Goal: Task Accomplishment & Management: Complete application form

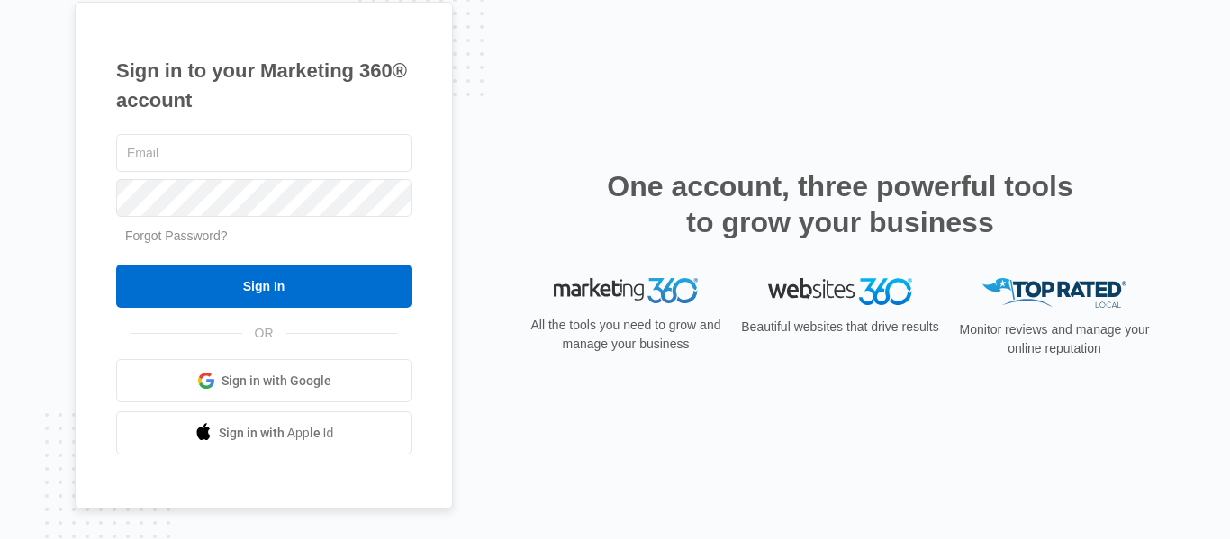
click at [260, 377] on span "Sign in with Google" at bounding box center [276, 381] width 110 height 19
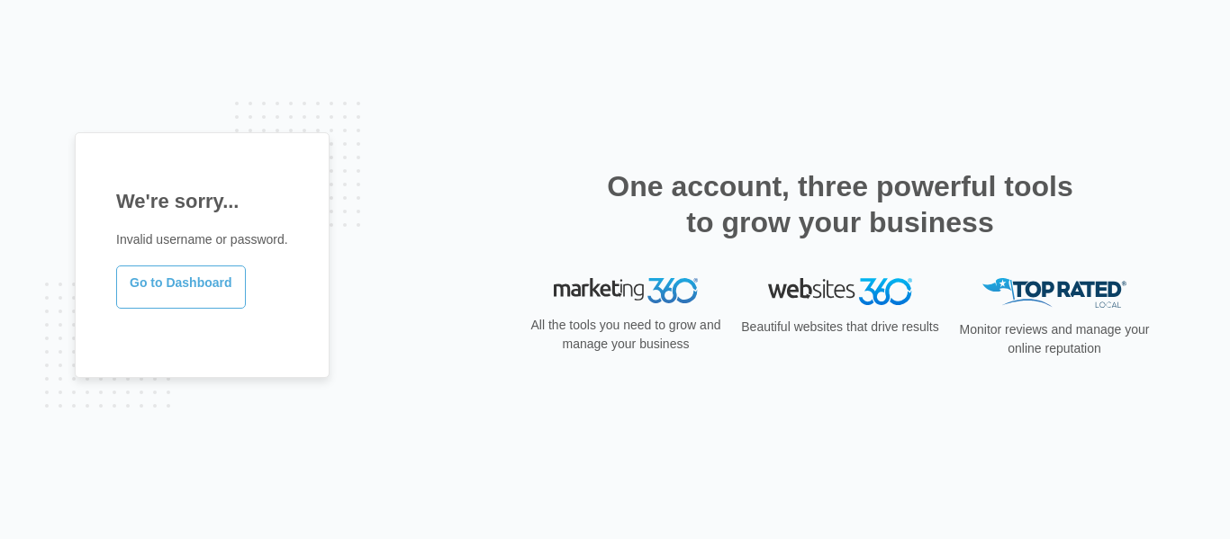
click at [199, 288] on link "Go to Dashboard" at bounding box center [181, 287] width 130 height 43
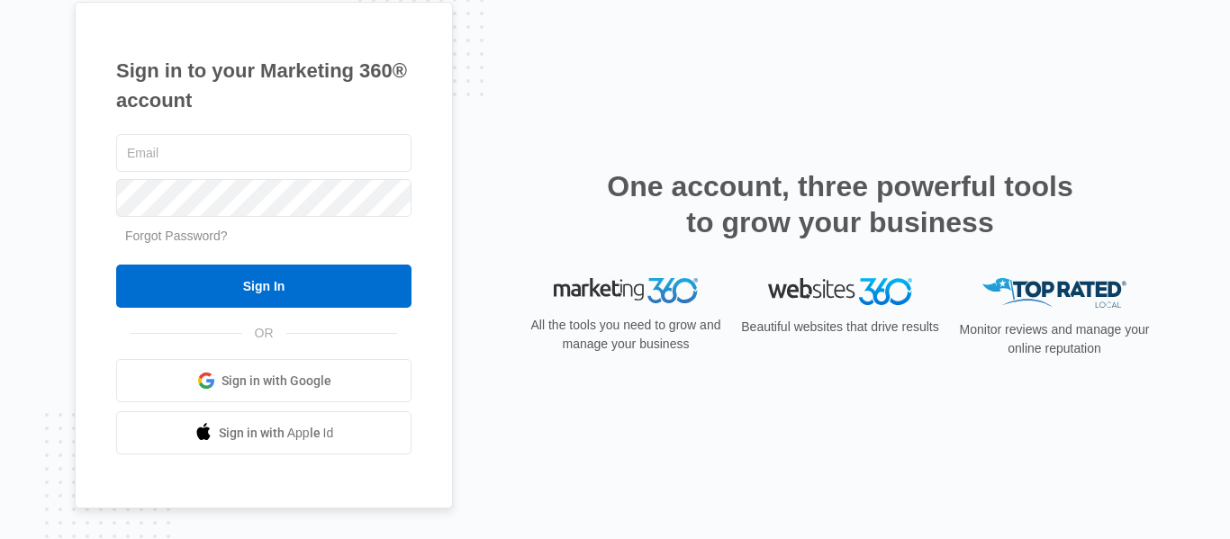
click at [288, 389] on span "Sign in with Google" at bounding box center [276, 381] width 110 height 19
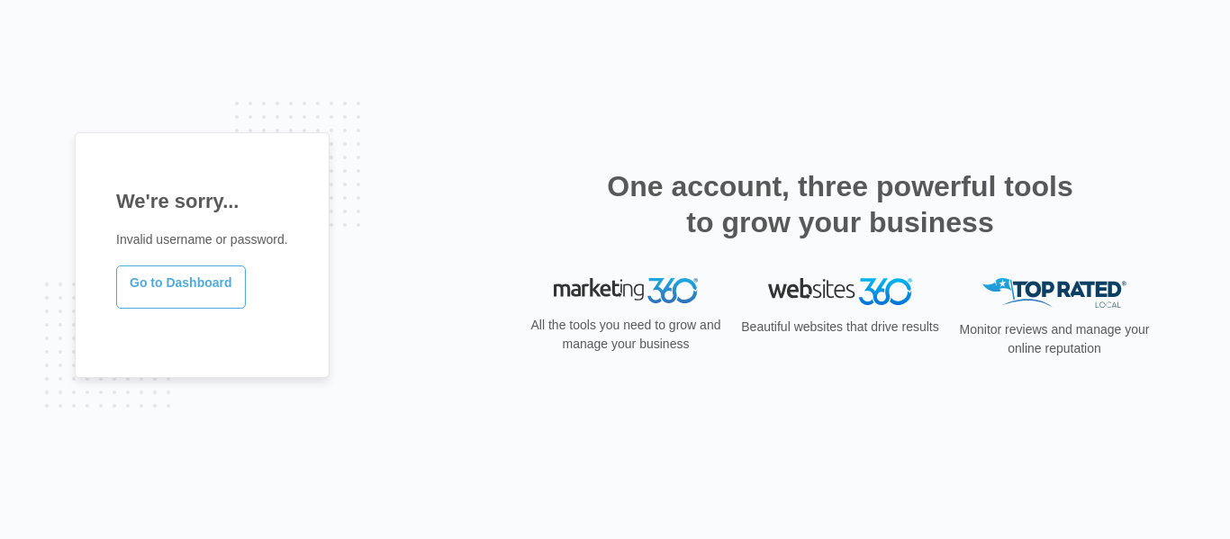
click at [194, 281] on link "Go to Dashboard" at bounding box center [181, 287] width 130 height 43
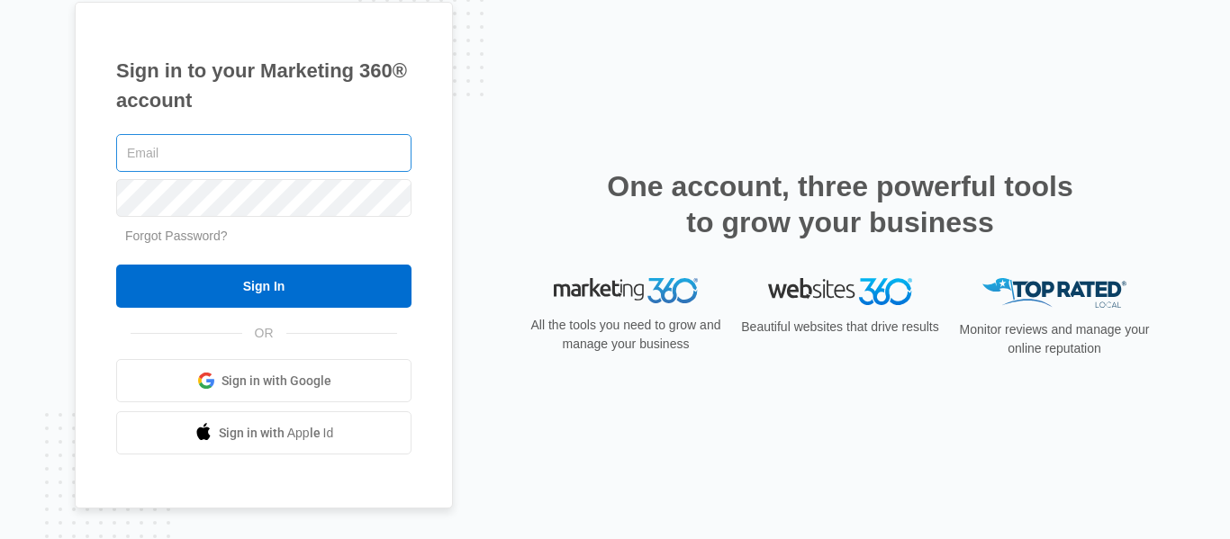
click at [217, 166] on input "text" at bounding box center [263, 153] width 295 height 38
click at [646, 311] on div "All the tools you need to grow and manage your business" at bounding box center [626, 324] width 202 height 93
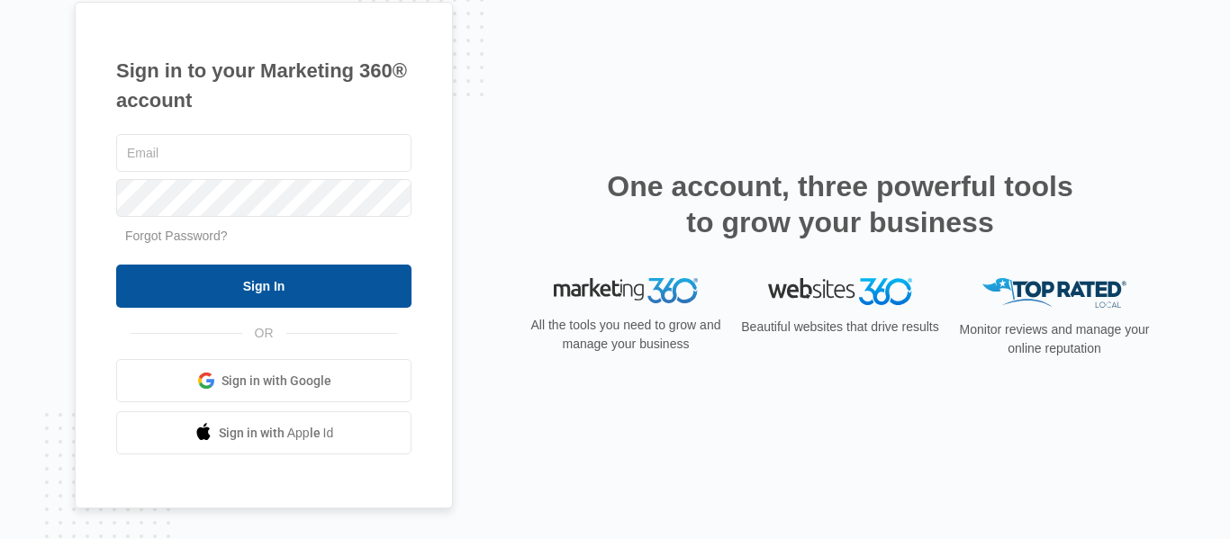
click at [214, 298] on input "Sign In" at bounding box center [263, 286] width 295 height 43
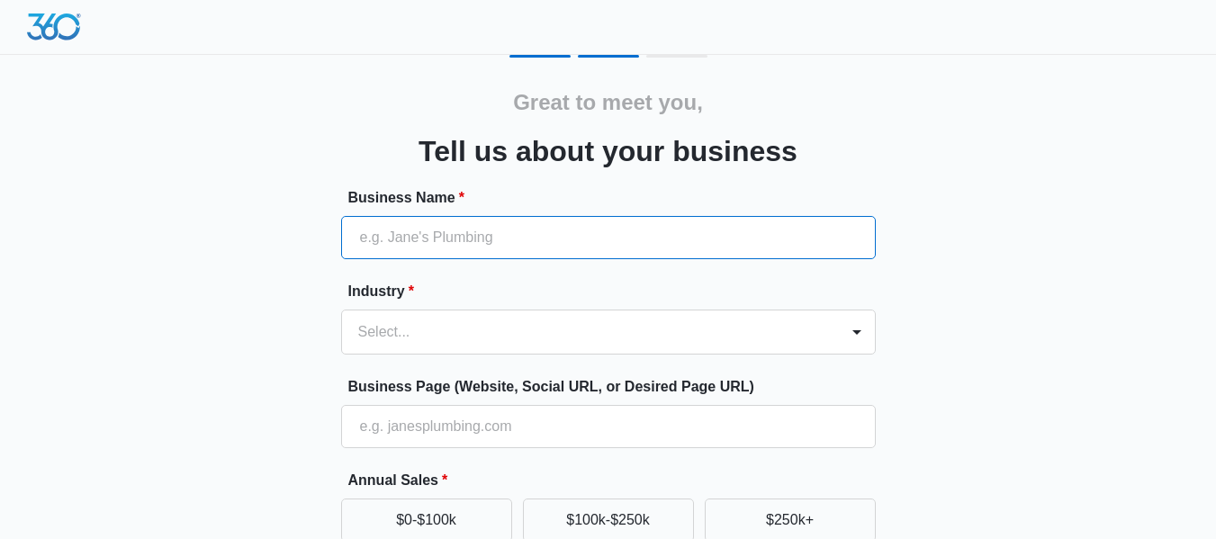
click at [492, 245] on input "Business Name *" at bounding box center [608, 237] width 535 height 43
click at [410, 239] on input "Business Name *" at bounding box center [608, 237] width 535 height 43
paste input "Success With Us Driving School,"
type input "Success With Us Driving School LLC"
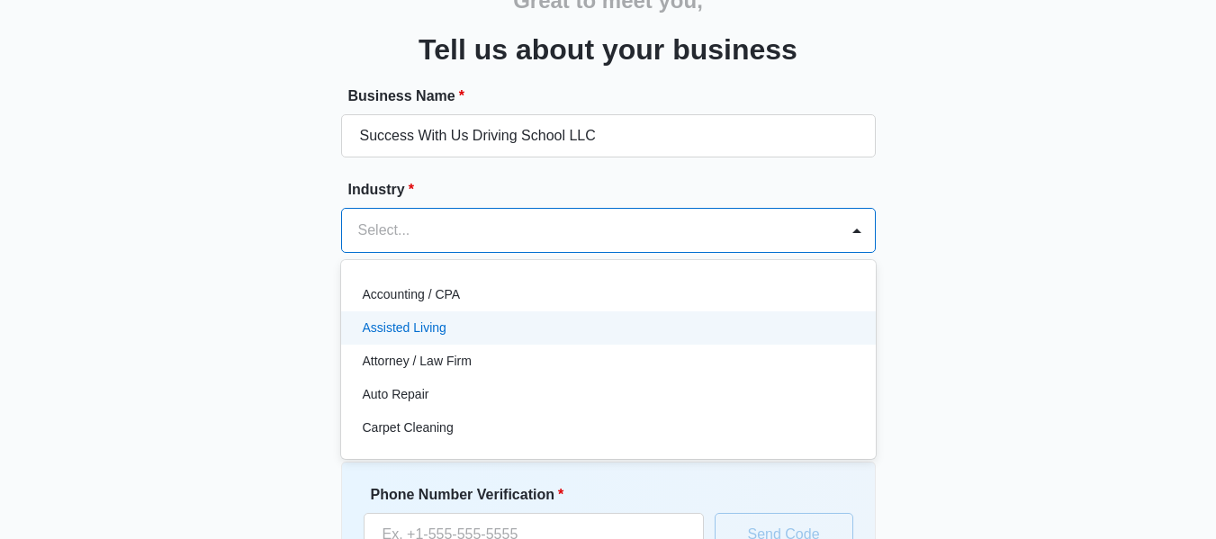
click at [432, 253] on div "49 results available. Use Up and Down to choose options, press Enter to select …" at bounding box center [608, 230] width 535 height 45
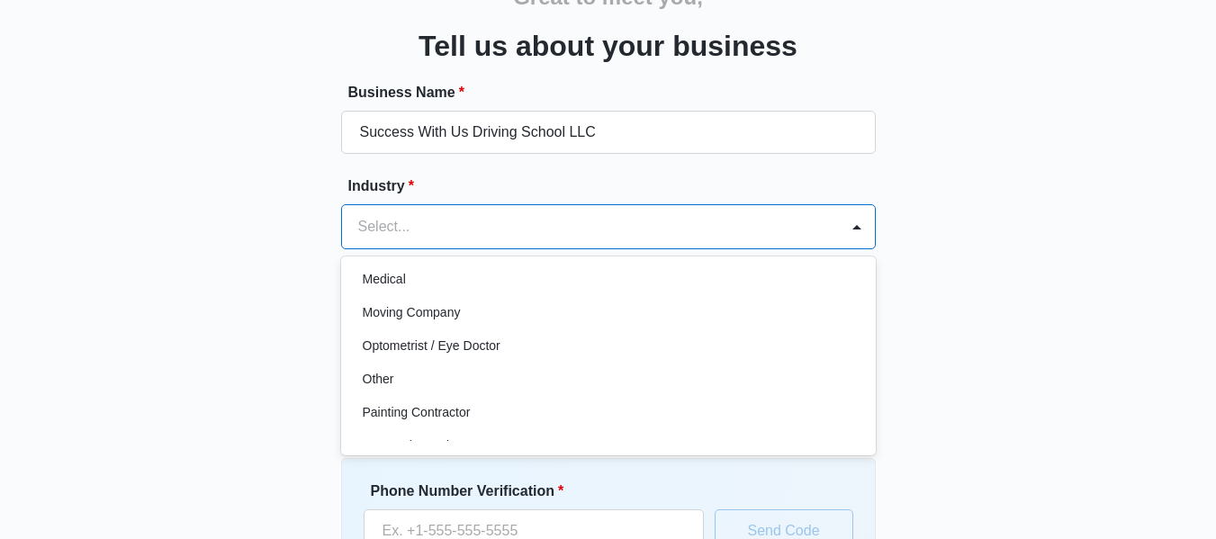
scroll to position [977, 0]
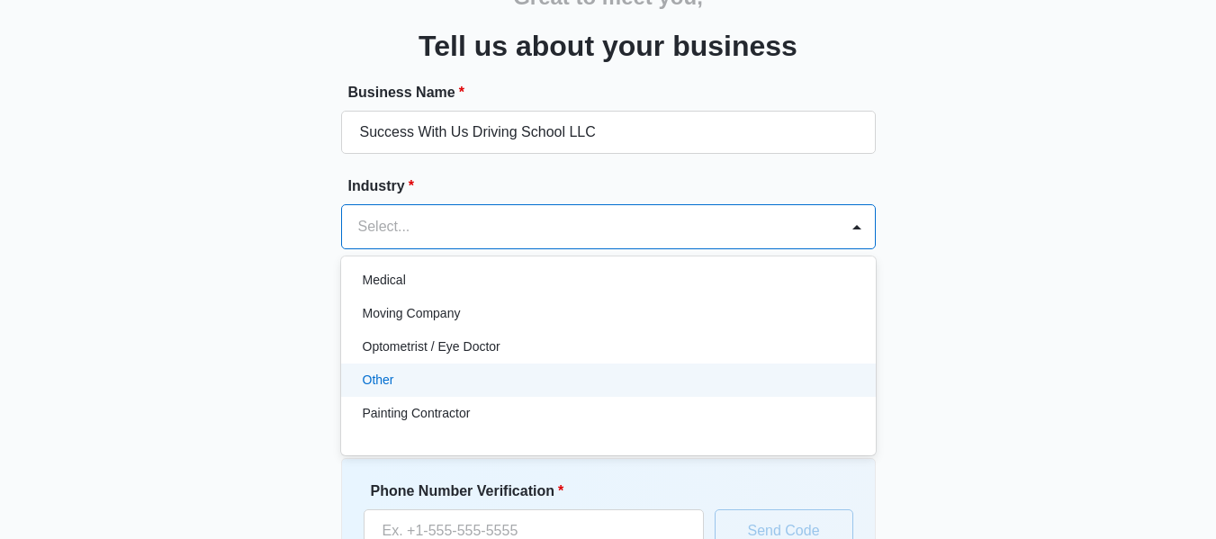
click at [431, 364] on div "Other" at bounding box center [608, 380] width 535 height 33
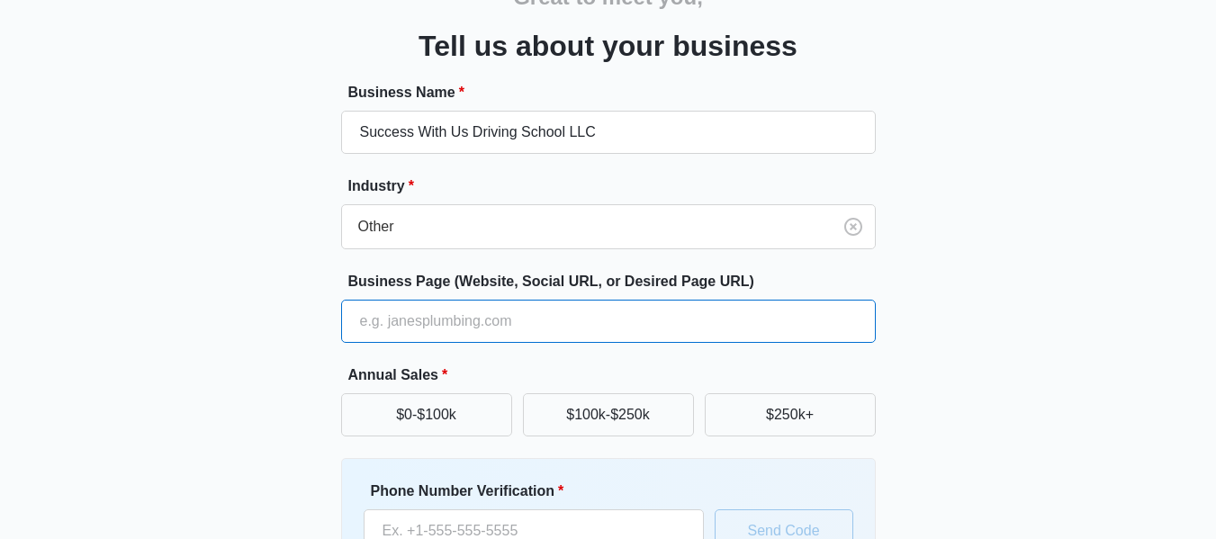
click at [431, 323] on input "Business Page (Website, Social URL, or Desired Page URL)" at bounding box center [608, 321] width 535 height 43
click at [385, 319] on input "Business Page (Website, Social URL, or Desired Page URL)" at bounding box center [608, 321] width 535 height 43
paste input "[URL][DOMAIN_NAME]"
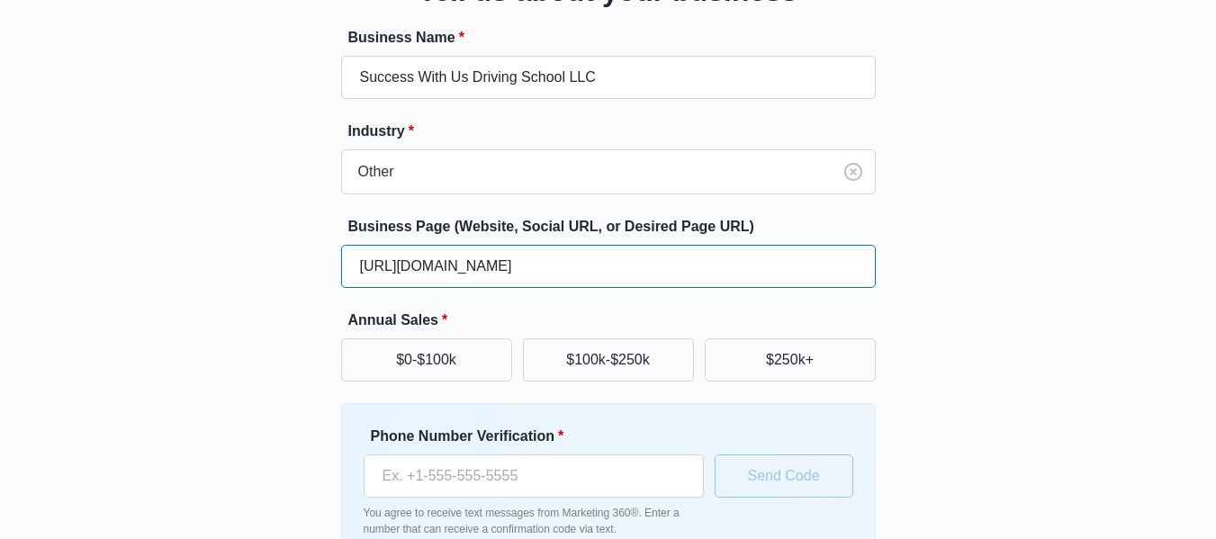
scroll to position [161, 0]
type input "[URL][DOMAIN_NAME]"
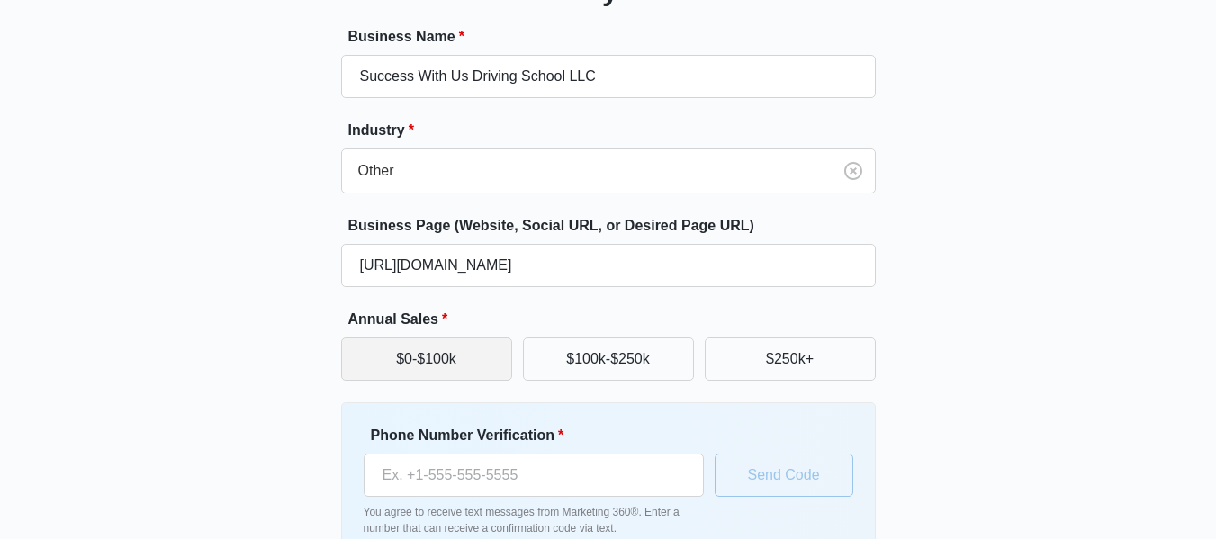
click at [441, 375] on button "$0-$100k" at bounding box center [426, 359] width 171 height 43
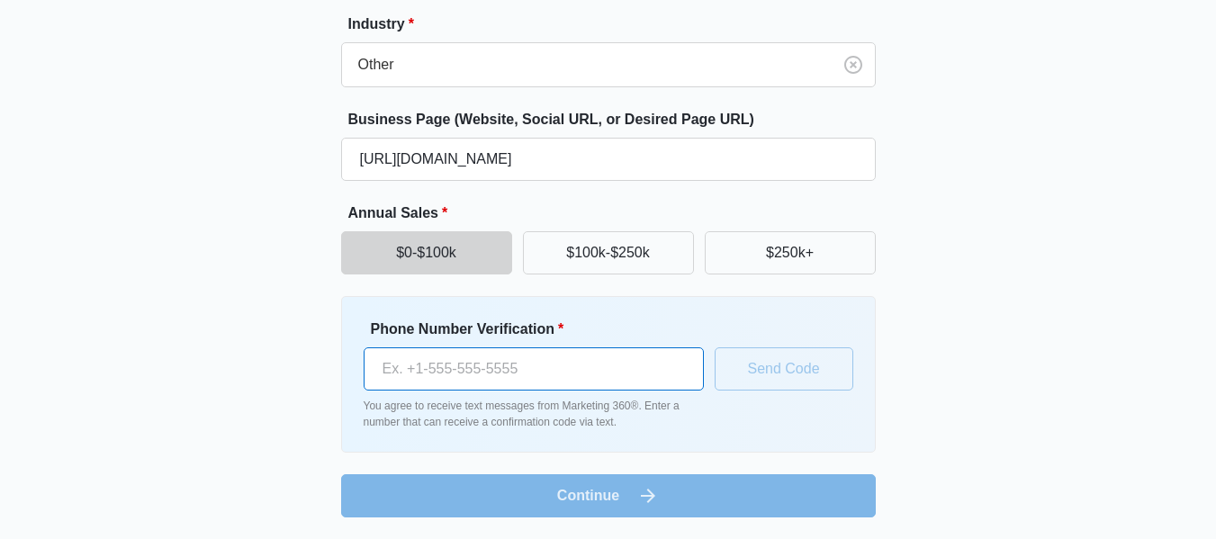
click at [505, 383] on input "Phone Number Verification *" at bounding box center [534, 368] width 340 height 43
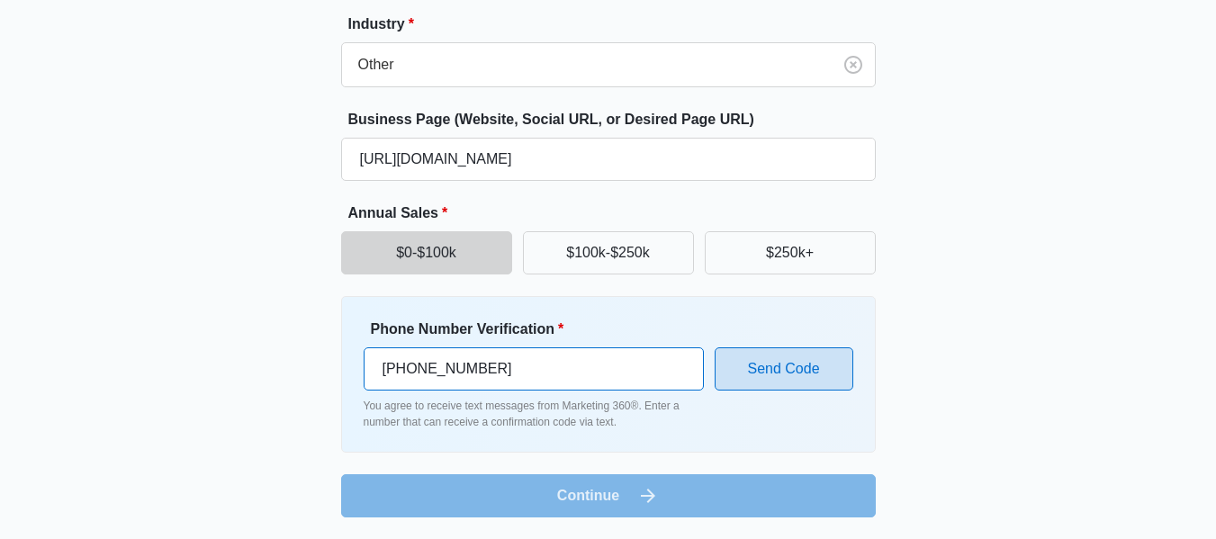
type input "[PHONE_NUMBER]"
click at [772, 383] on button "Send Code" at bounding box center [784, 368] width 139 height 43
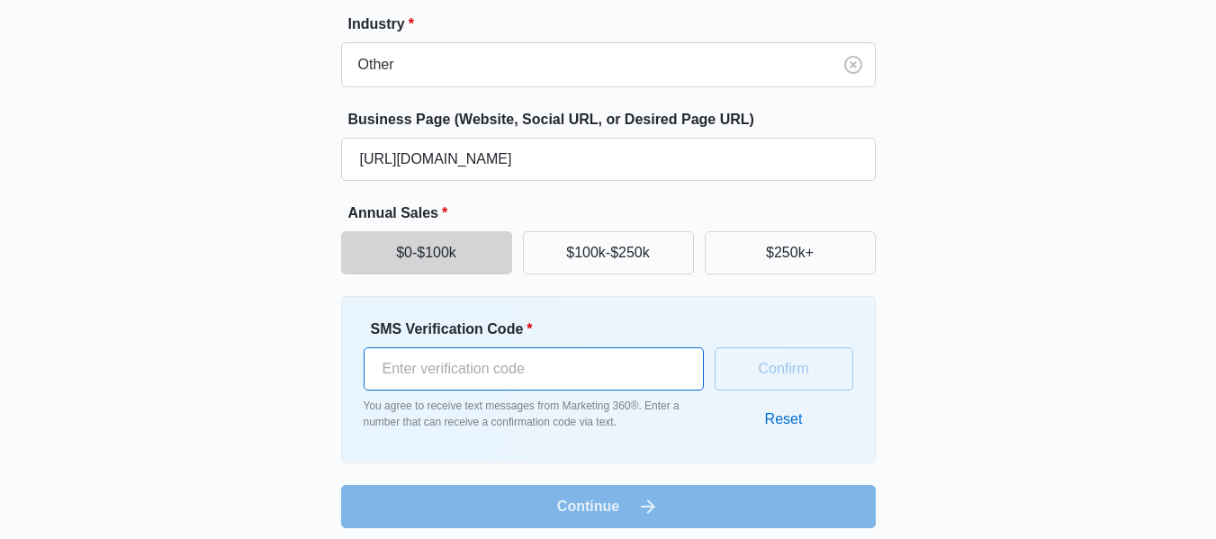
click at [629, 381] on input "SMS Verification Code *" at bounding box center [534, 368] width 340 height 43
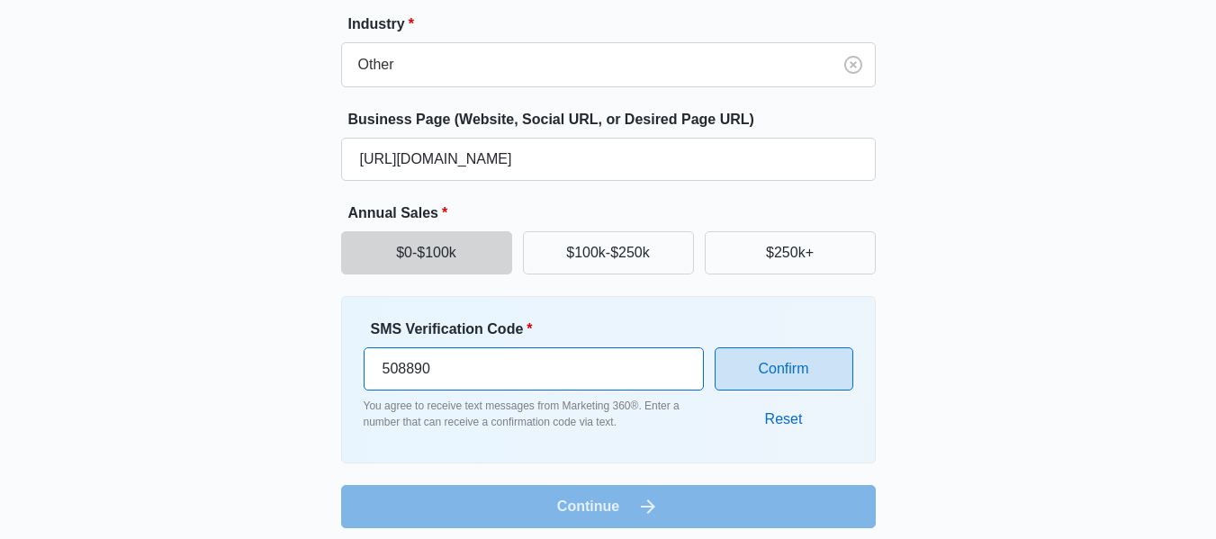
type input "508890"
click at [766, 370] on button "Confirm" at bounding box center [784, 368] width 139 height 43
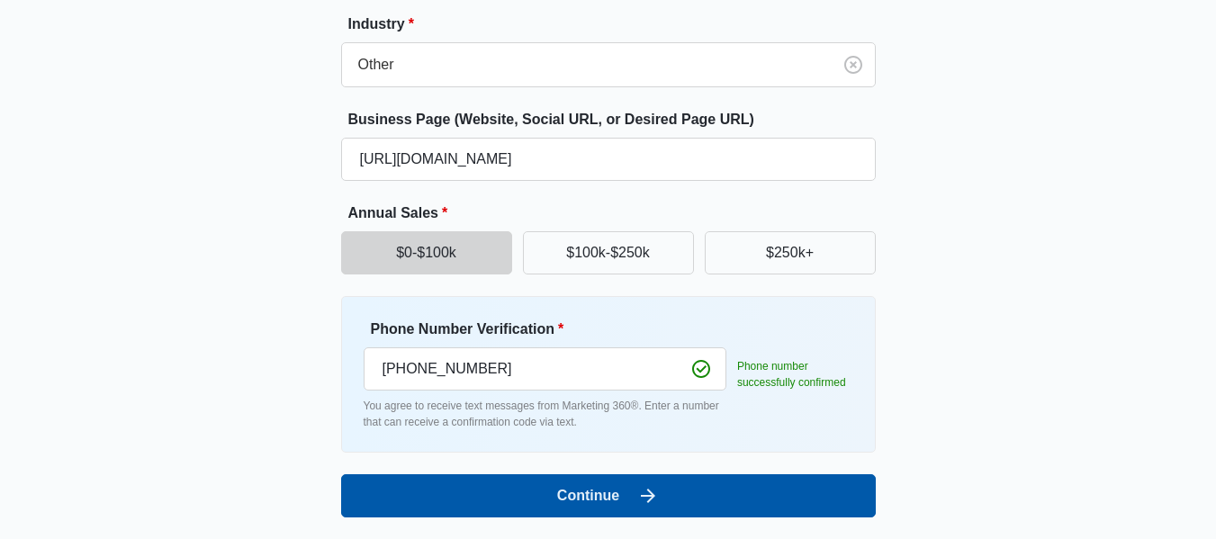
click at [525, 497] on button "Continue" at bounding box center [608, 495] width 535 height 43
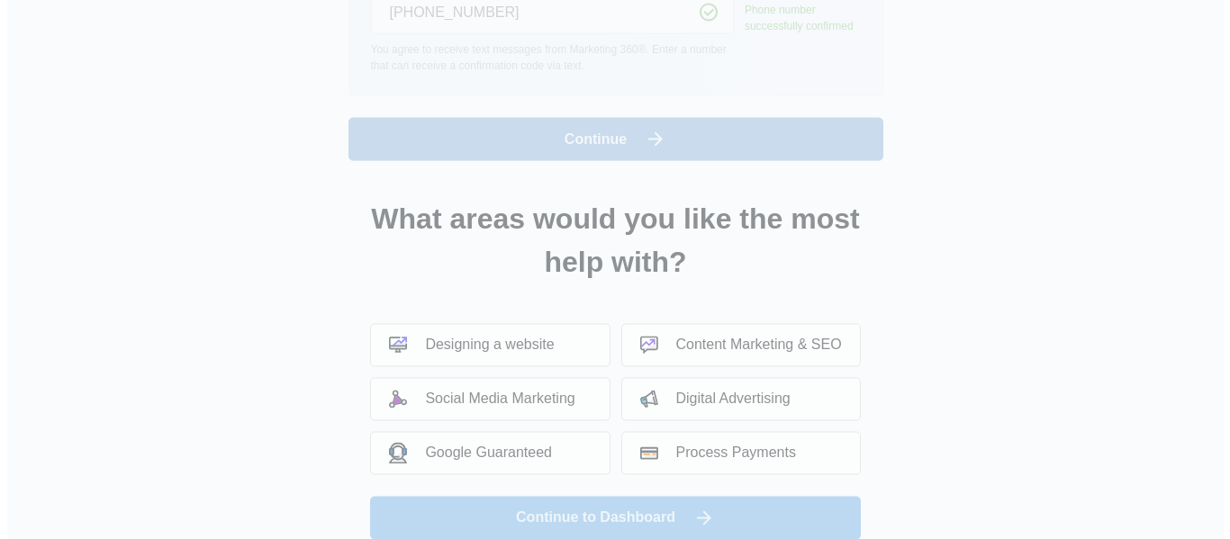
scroll to position [0, 0]
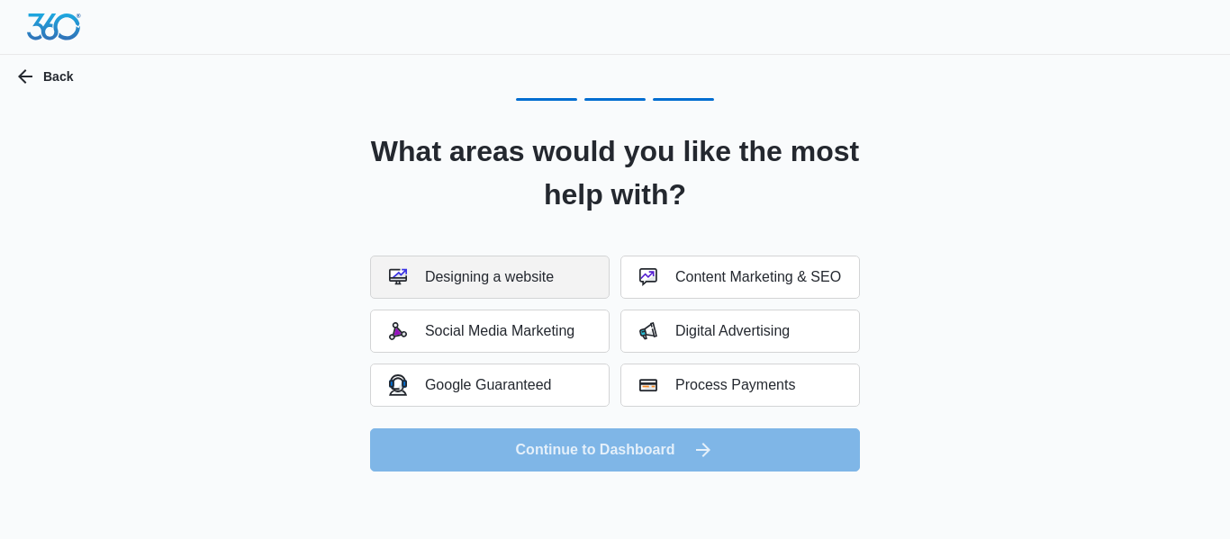
click at [490, 275] on div "Designing a website" at bounding box center [471, 277] width 165 height 18
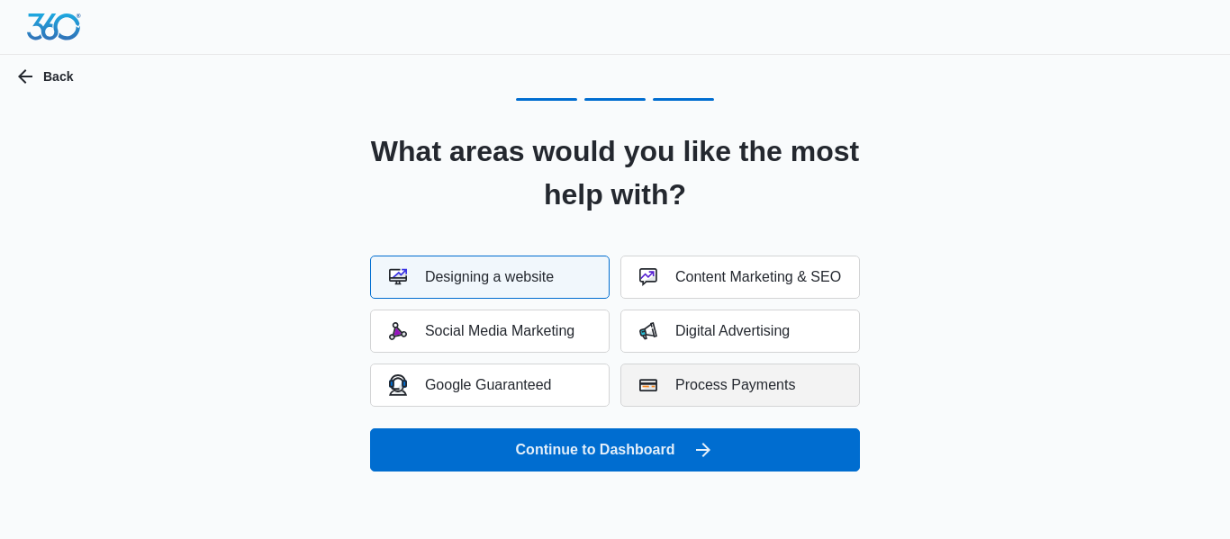
click at [722, 377] on div "Process Payments" at bounding box center [717, 385] width 156 height 18
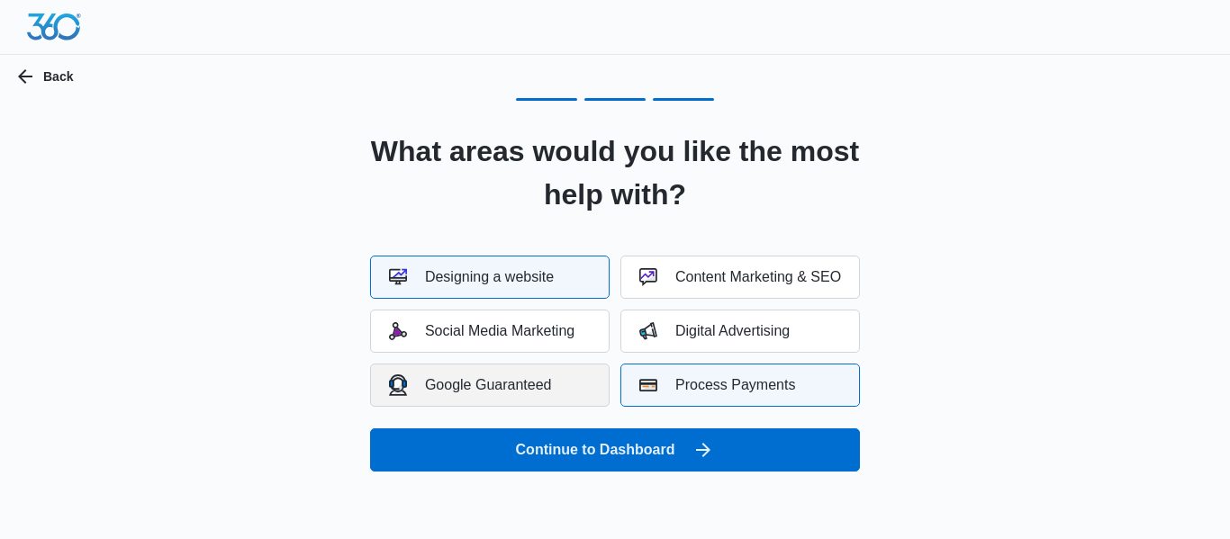
click at [510, 381] on div "Google Guaranteed" at bounding box center [470, 384] width 163 height 21
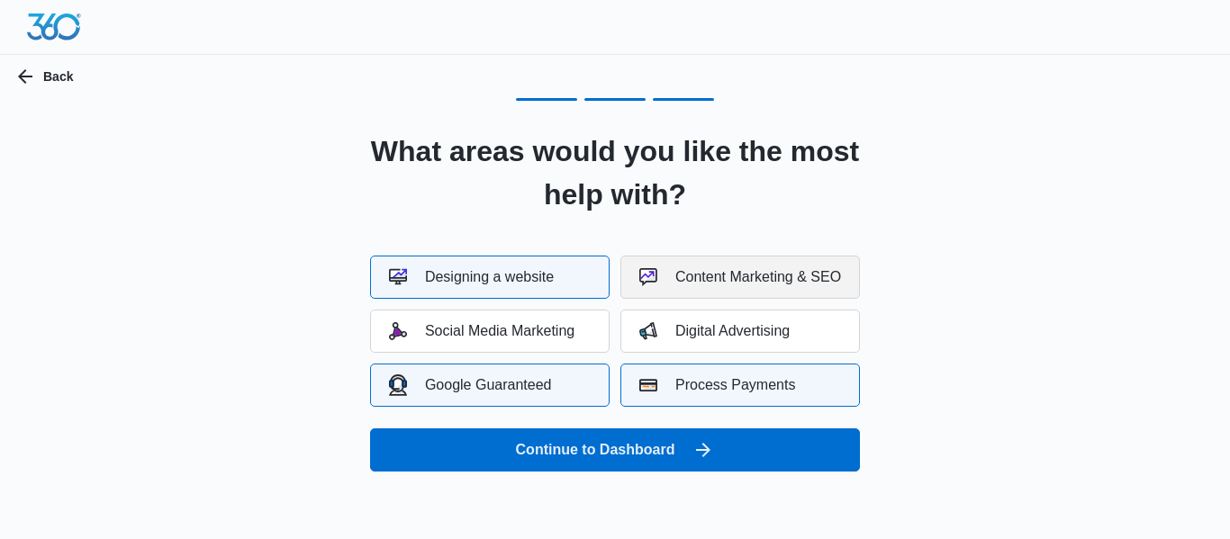
click at [762, 293] on button "Content Marketing & SEO" at bounding box center [739, 277] width 239 height 43
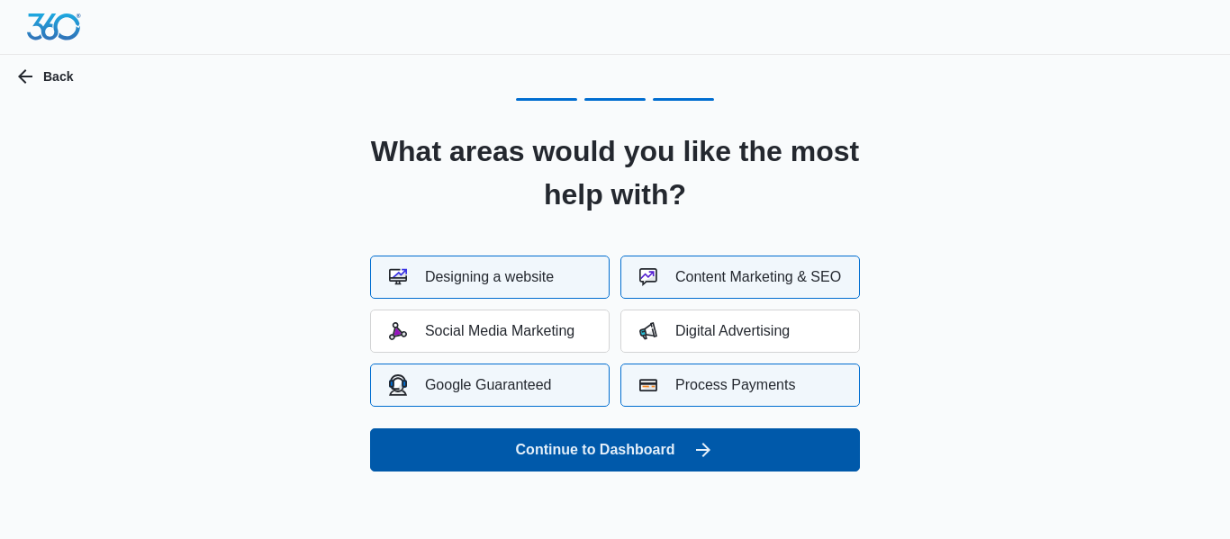
click at [682, 447] on button "Continue to Dashboard" at bounding box center [615, 450] width 490 height 43
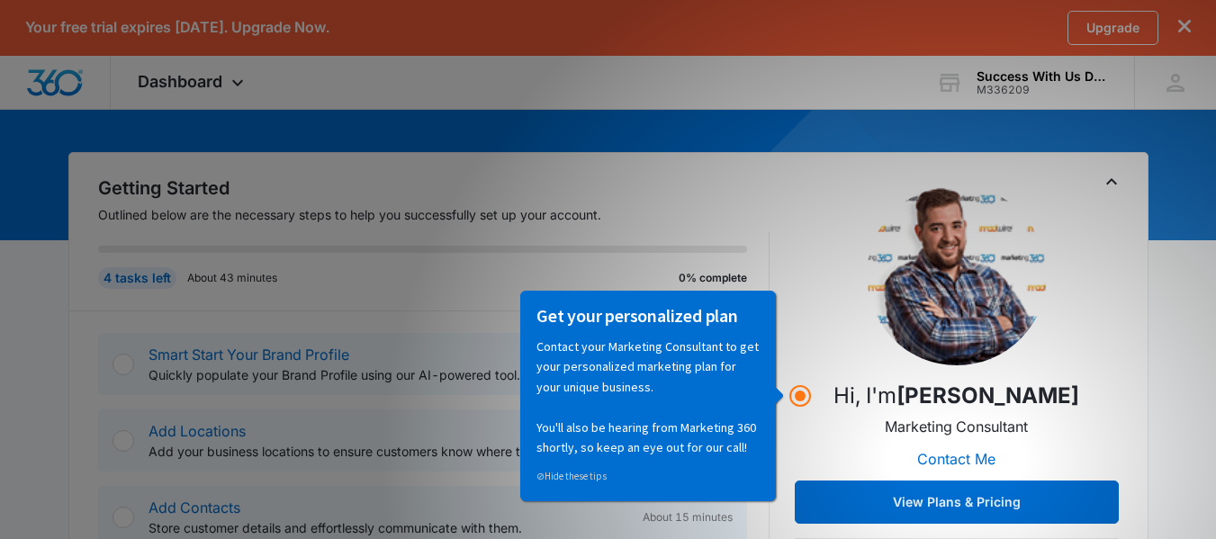
scroll to position [143, 0]
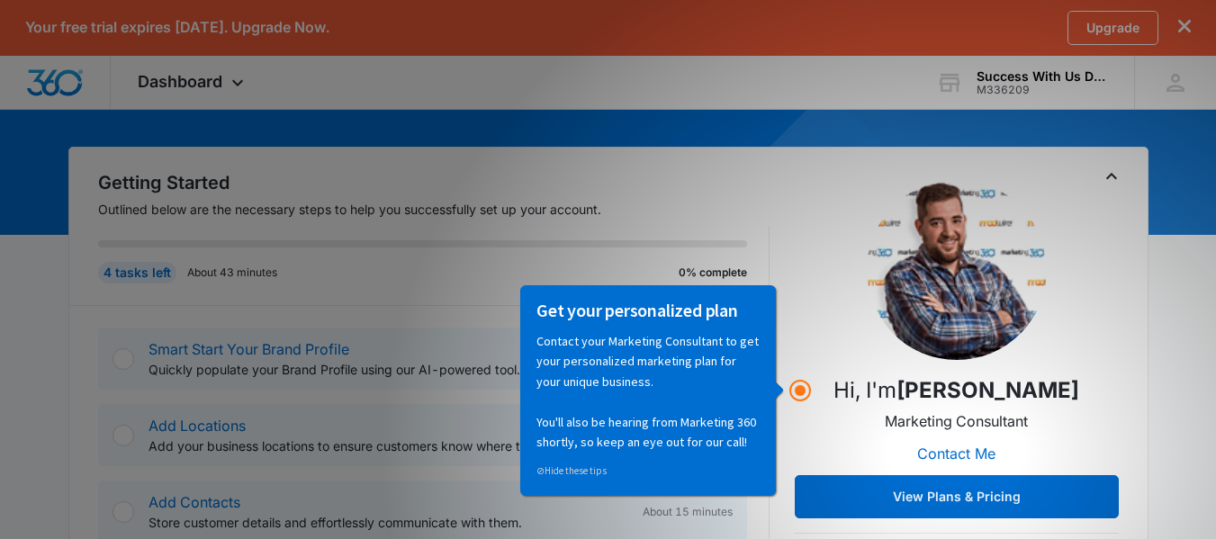
click at [834, 392] on p "Hi, I'm Matthew Holzapfel" at bounding box center [957, 390] width 246 height 32
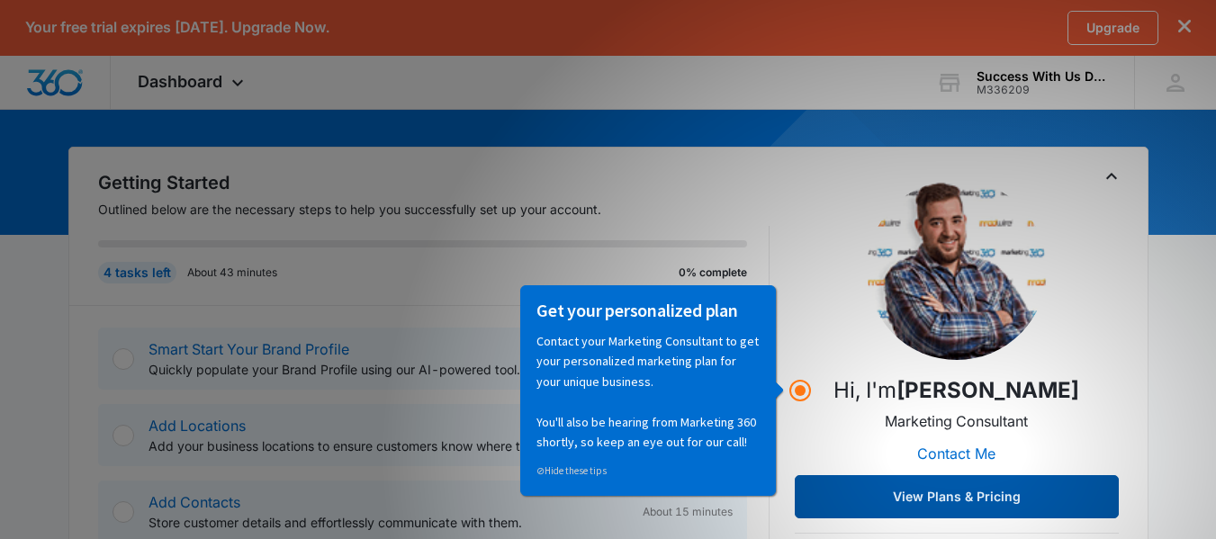
click at [906, 503] on button "View Plans & Pricing" at bounding box center [957, 496] width 324 height 43
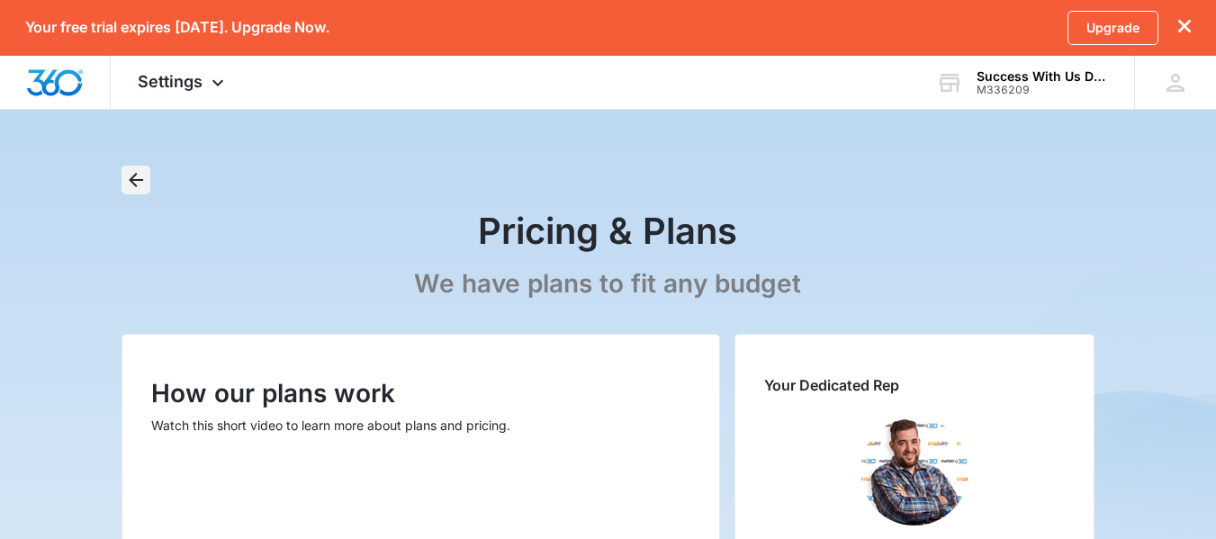
click at [145, 175] on icon "Back" at bounding box center [136, 180] width 22 height 22
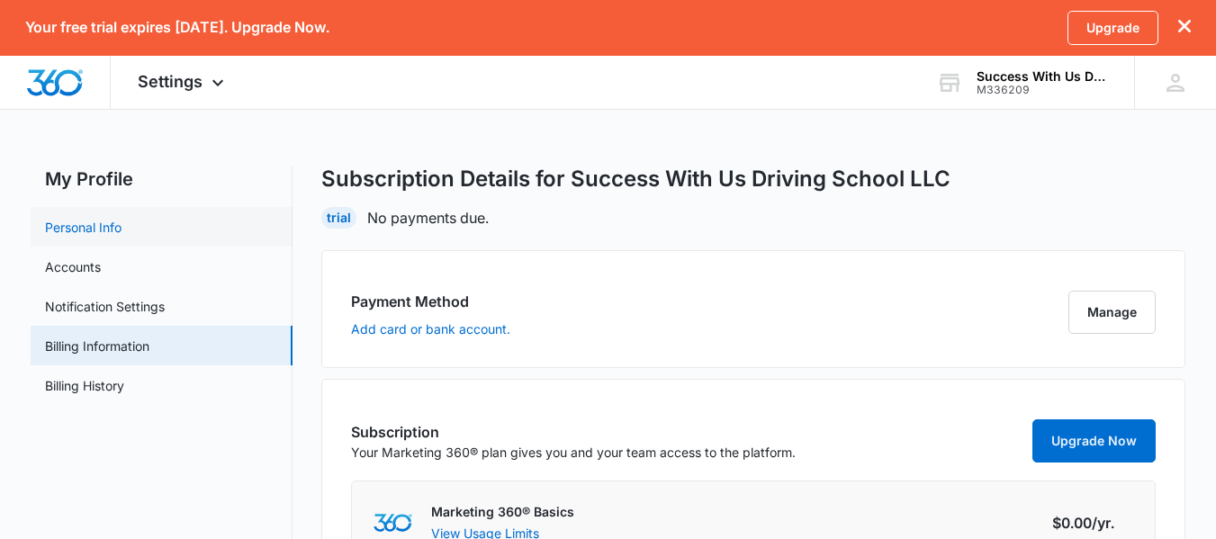
click at [122, 225] on link "Personal Info" at bounding box center [83, 227] width 77 height 19
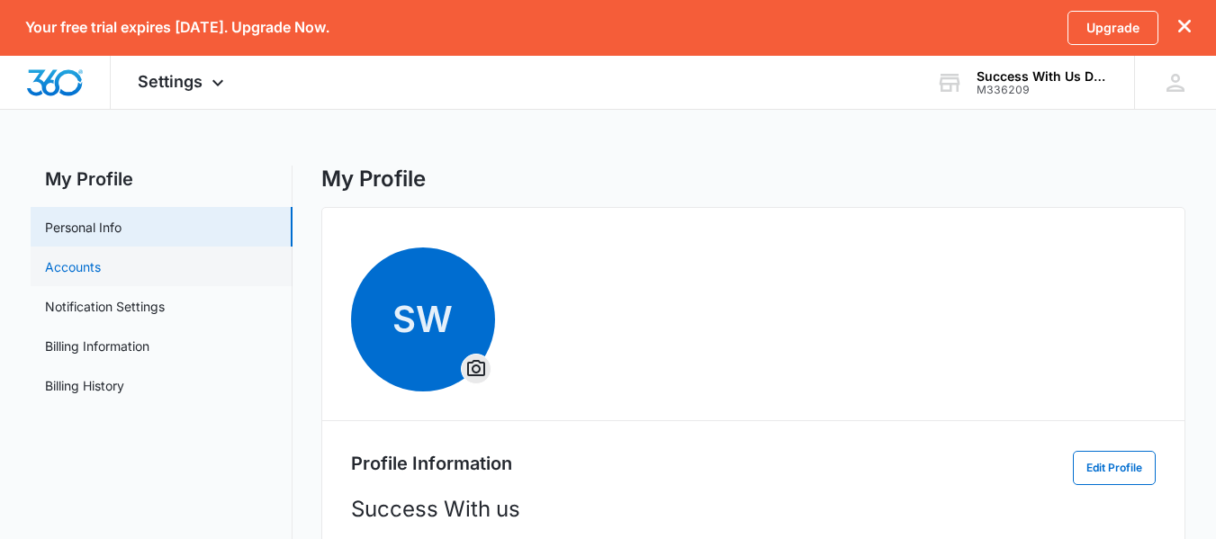
click at [101, 266] on link "Accounts" at bounding box center [73, 266] width 56 height 19
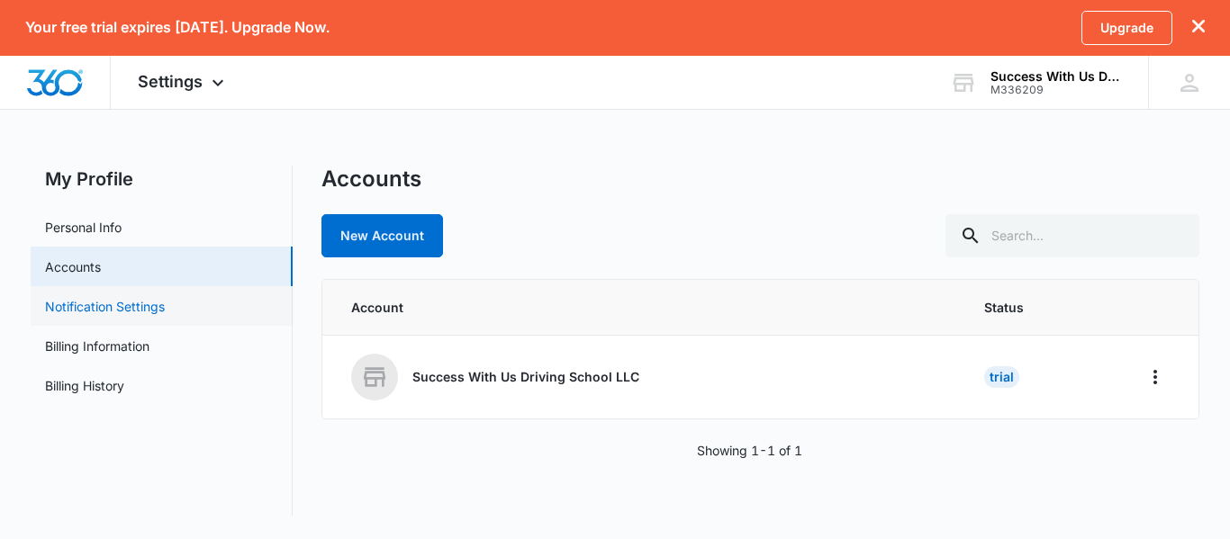
click at [135, 297] on link "Notification Settings" at bounding box center [105, 306] width 120 height 19
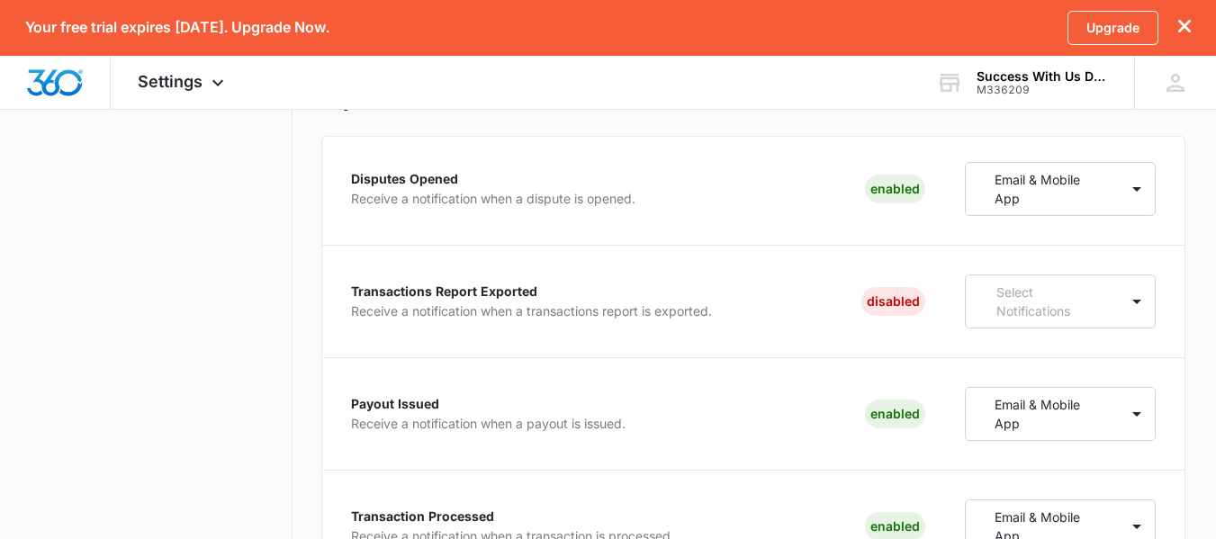
scroll to position [316, 0]
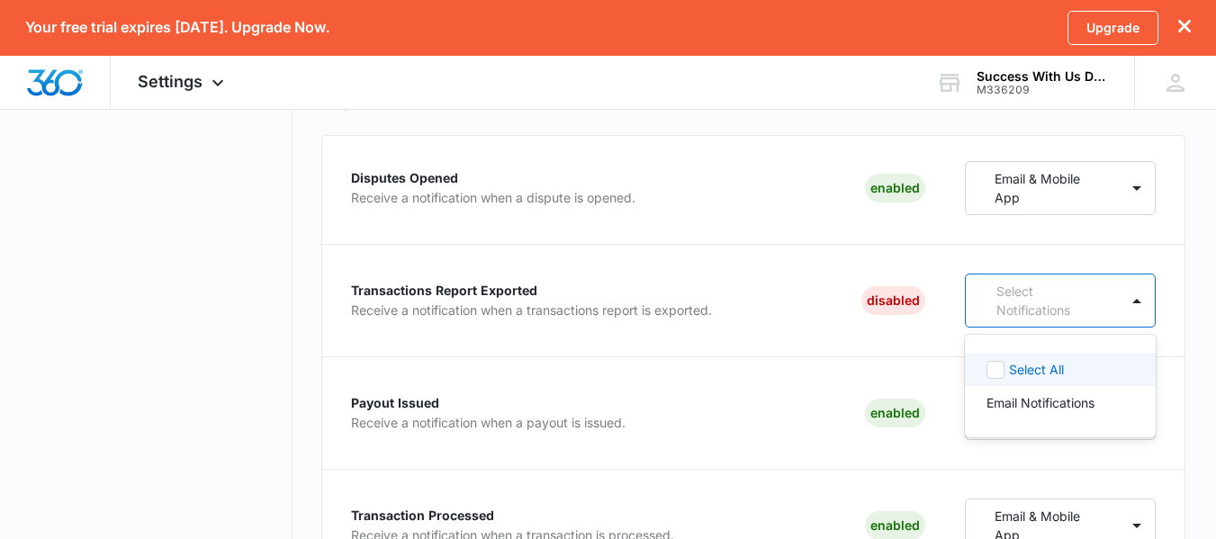
click at [1047, 302] on p "Select Notifications" at bounding box center [1047, 301] width 100 height 38
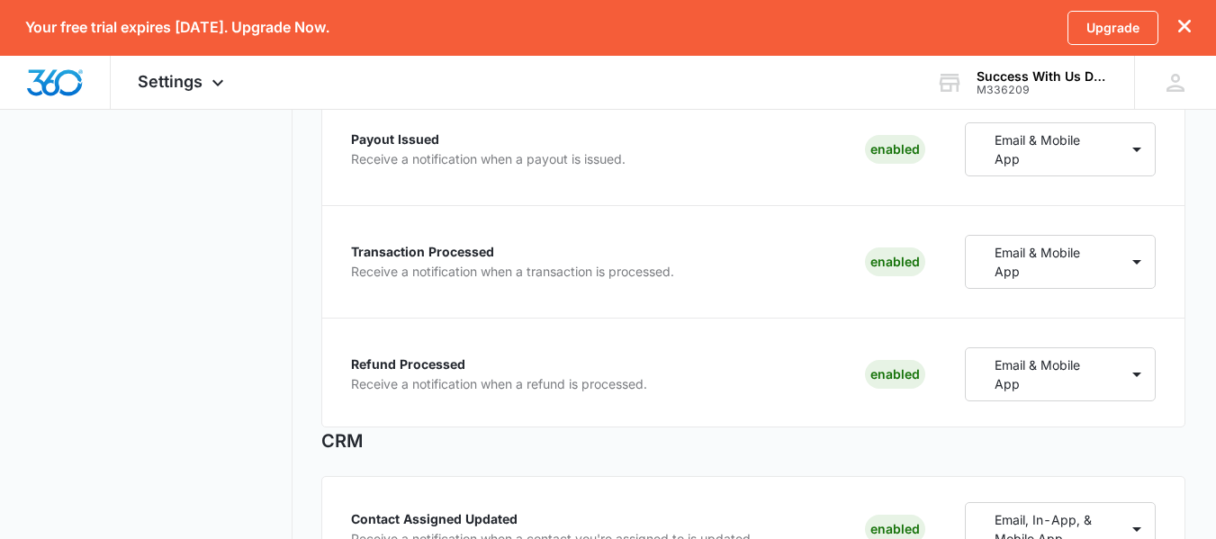
scroll to position [0, 0]
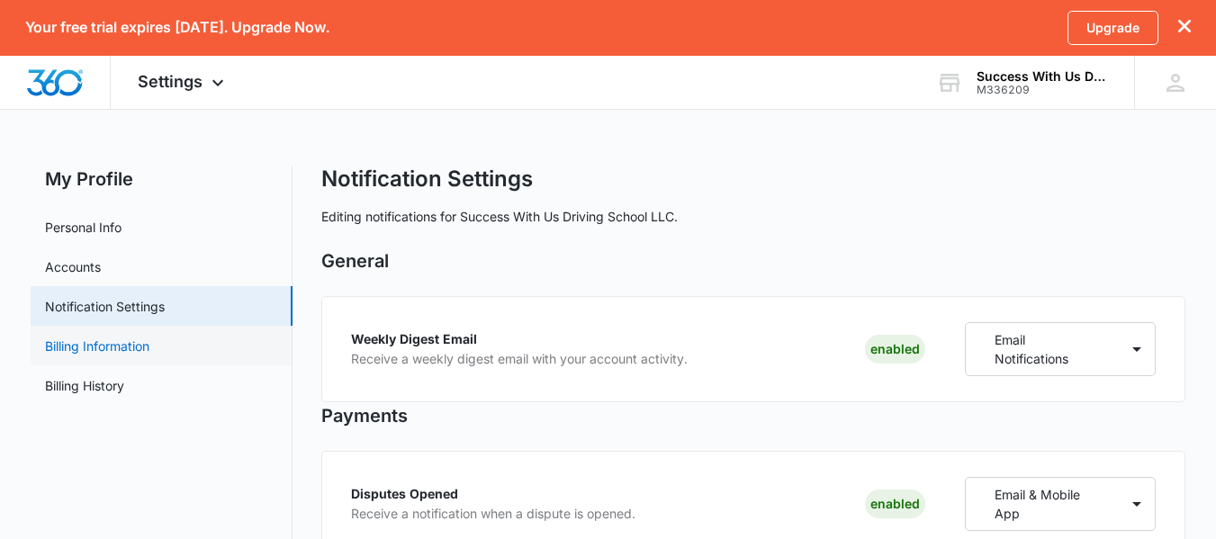
click at [149, 337] on link "Billing Information" at bounding box center [97, 346] width 104 height 19
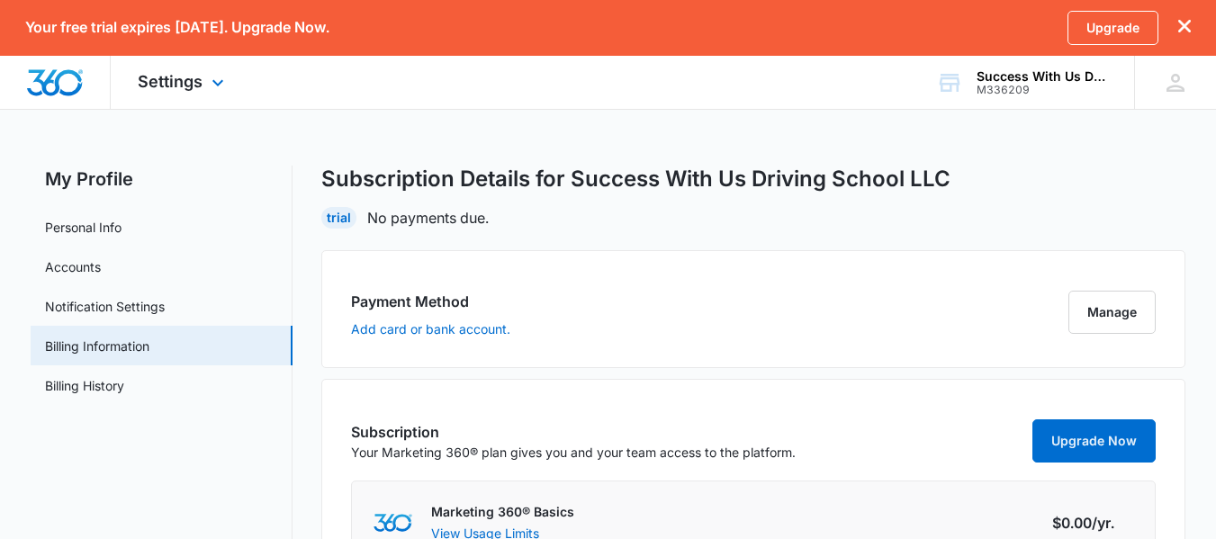
click at [186, 61] on div "Settings Apps Reputation Websites Forms CRM Email Shop Payments POS Ads Intelli…" at bounding box center [183, 82] width 145 height 53
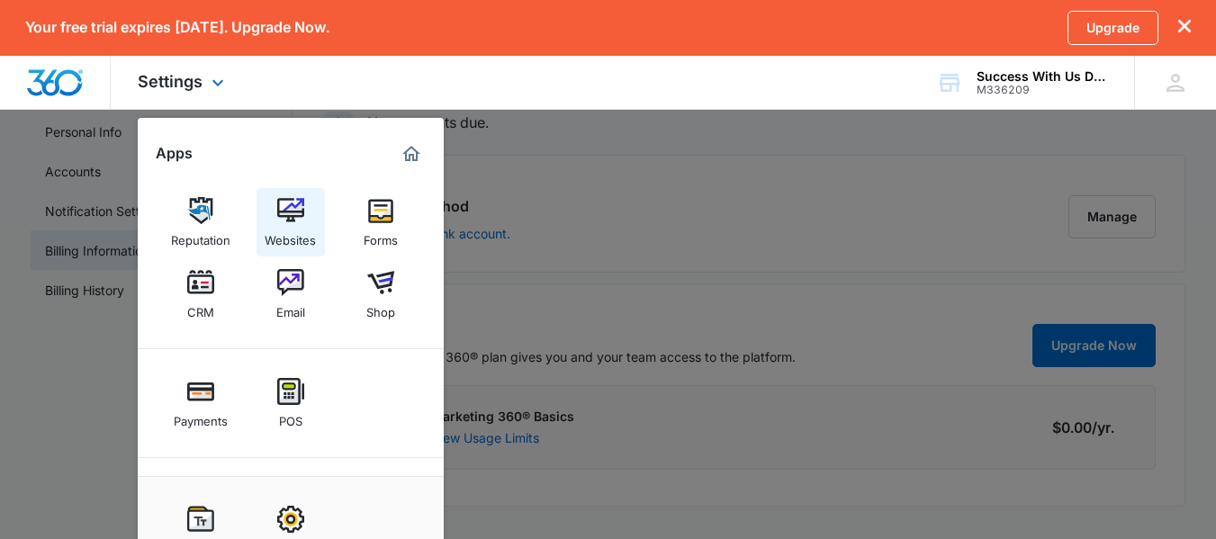
click at [299, 228] on div "Websites" at bounding box center [290, 235] width 51 height 23
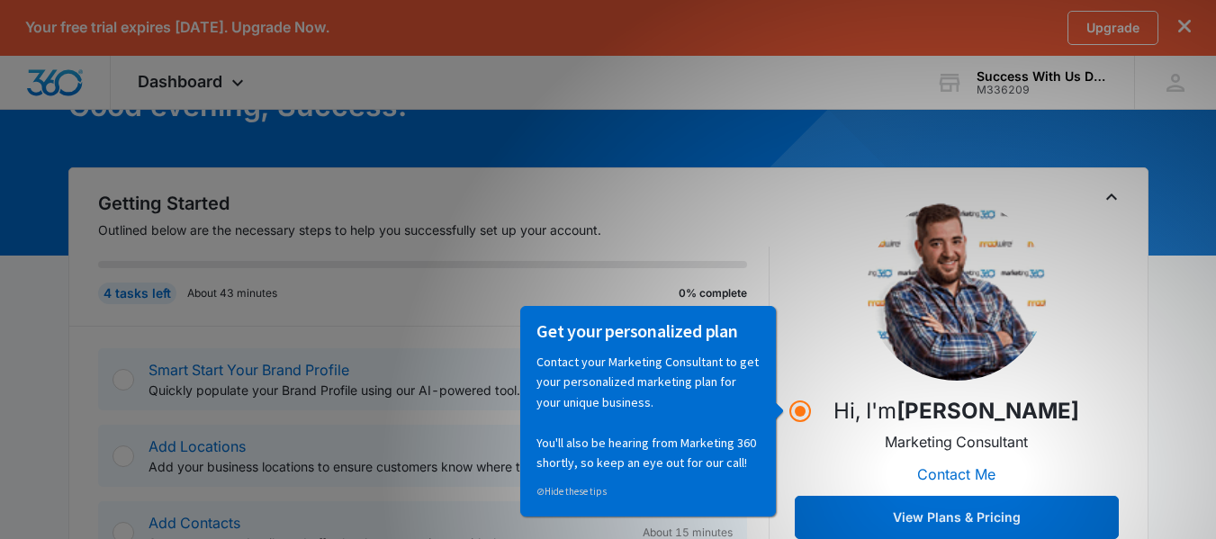
scroll to position [123, 0]
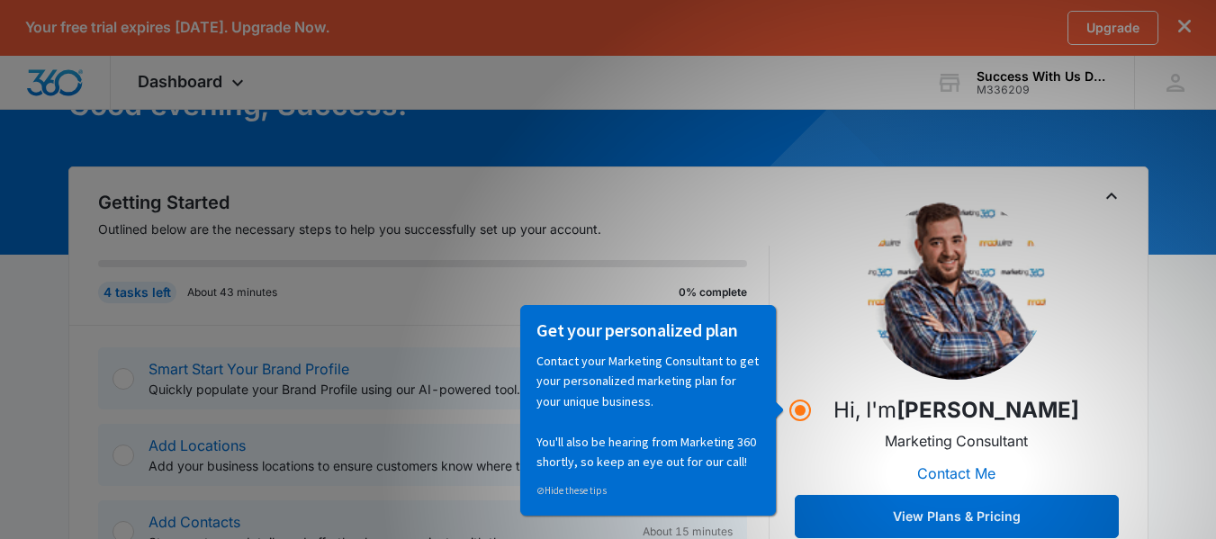
click at [724, 169] on div "Getting Started Outlined below are the necessary steps to help you successfully…" at bounding box center [608, 433] width 1080 height 532
click at [649, 476] on div "⊘ Hide these tips" at bounding box center [648, 485] width 223 height 29
click at [849, 426] on p "Hi, I'm Matthew Holzapfel" at bounding box center [957, 410] width 246 height 32
click at [796, 405] on circle "Hotspot (open by clicking or pressing space/enter)" at bounding box center [800, 410] width 16 height 16
click at [692, 368] on p "Contact your Marketing Consultant to get your personalized marketing plan for y…" at bounding box center [648, 410] width 223 height 121
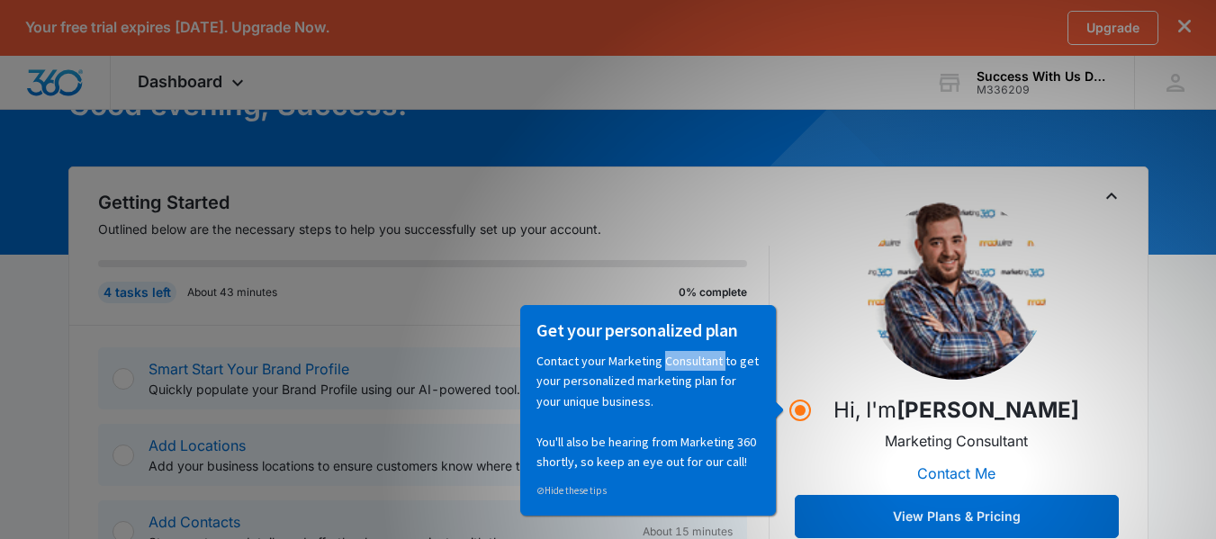
click at [692, 368] on p "Contact your Marketing Consultant to get your personalized marketing plan for y…" at bounding box center [648, 410] width 223 height 121
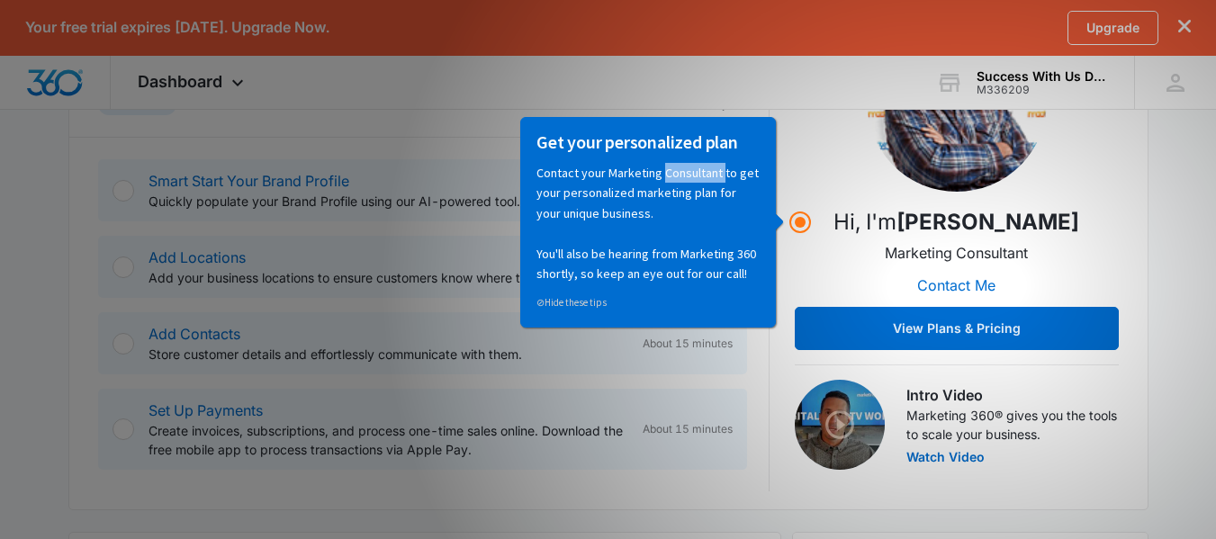
scroll to position [312, 0]
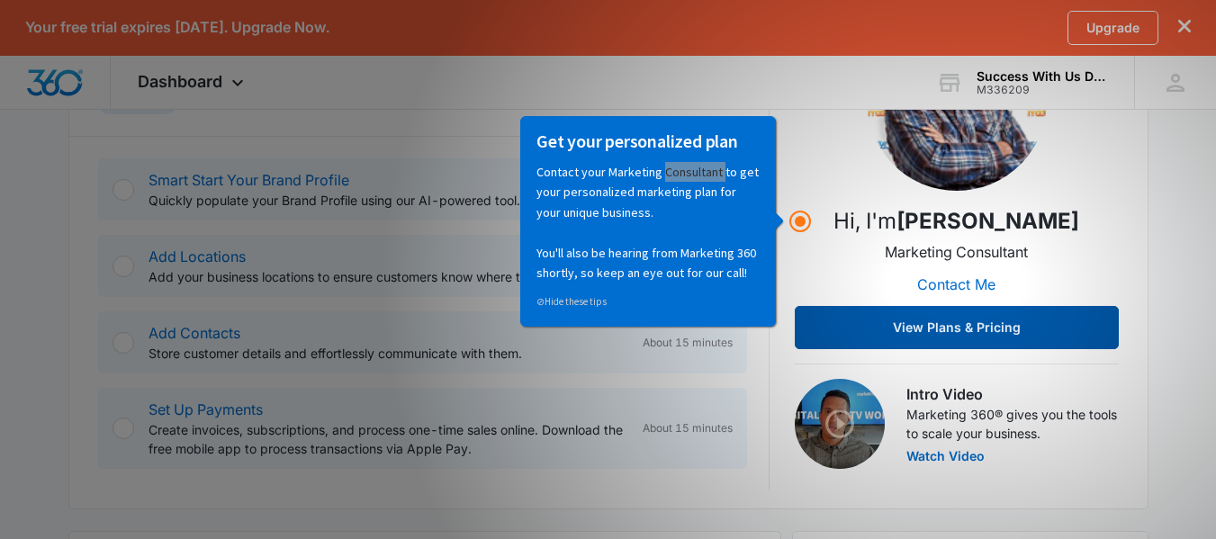
click at [923, 338] on button "View Plans & Pricing" at bounding box center [957, 327] width 324 height 43
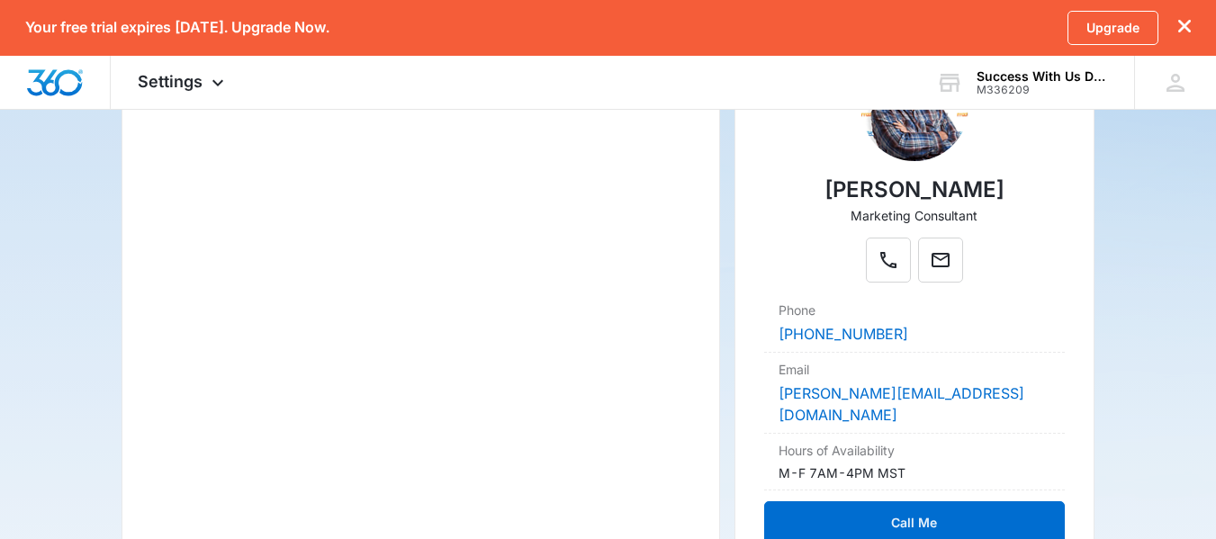
scroll to position [363, 0]
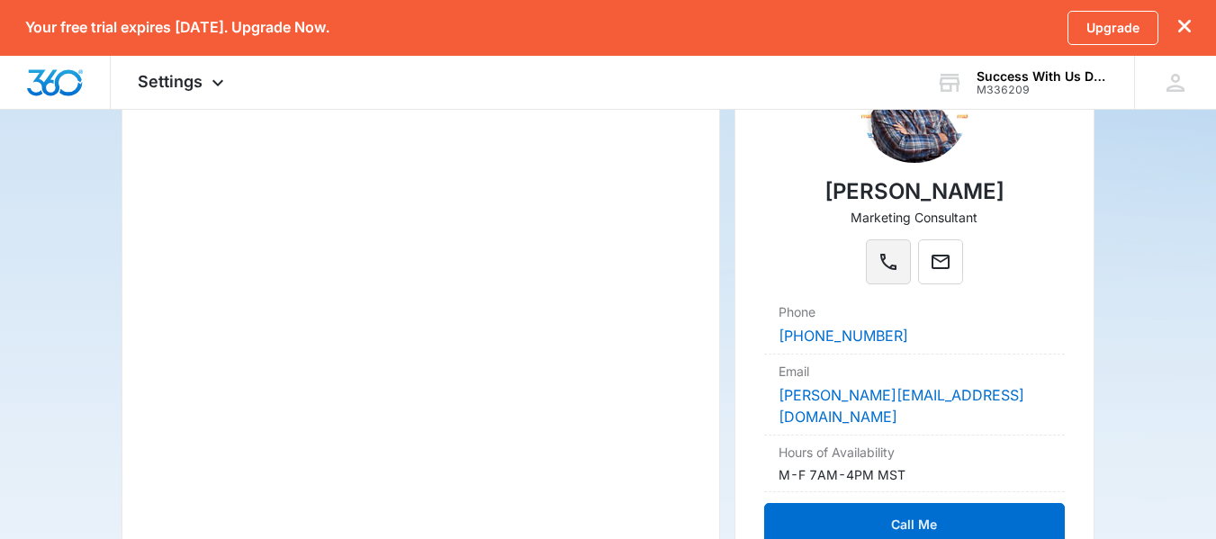
click at [889, 273] on button "Phone" at bounding box center [888, 261] width 45 height 45
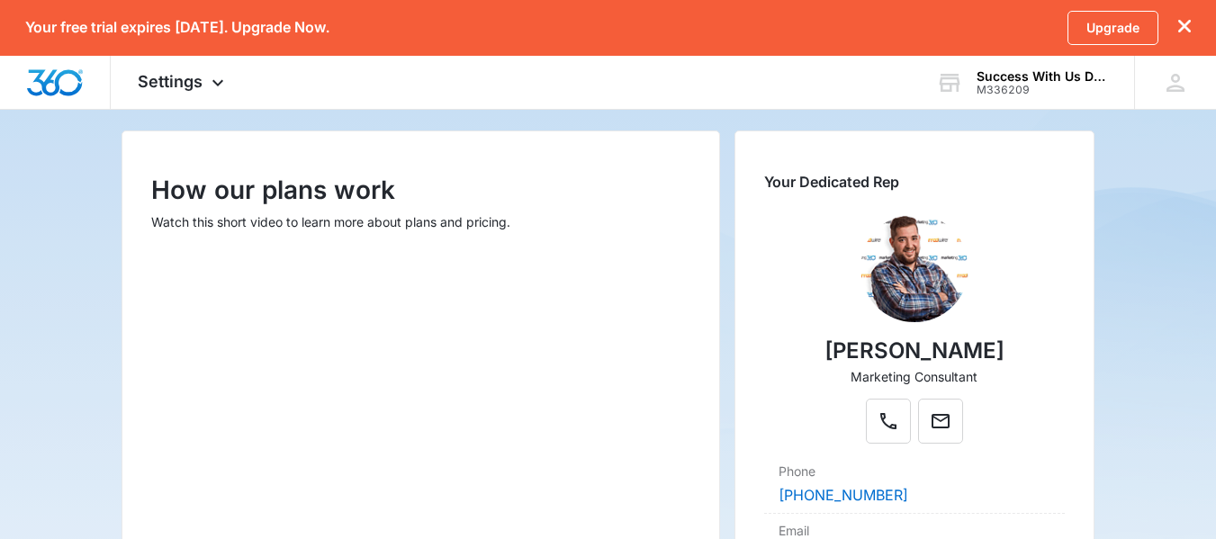
scroll to position [0, 0]
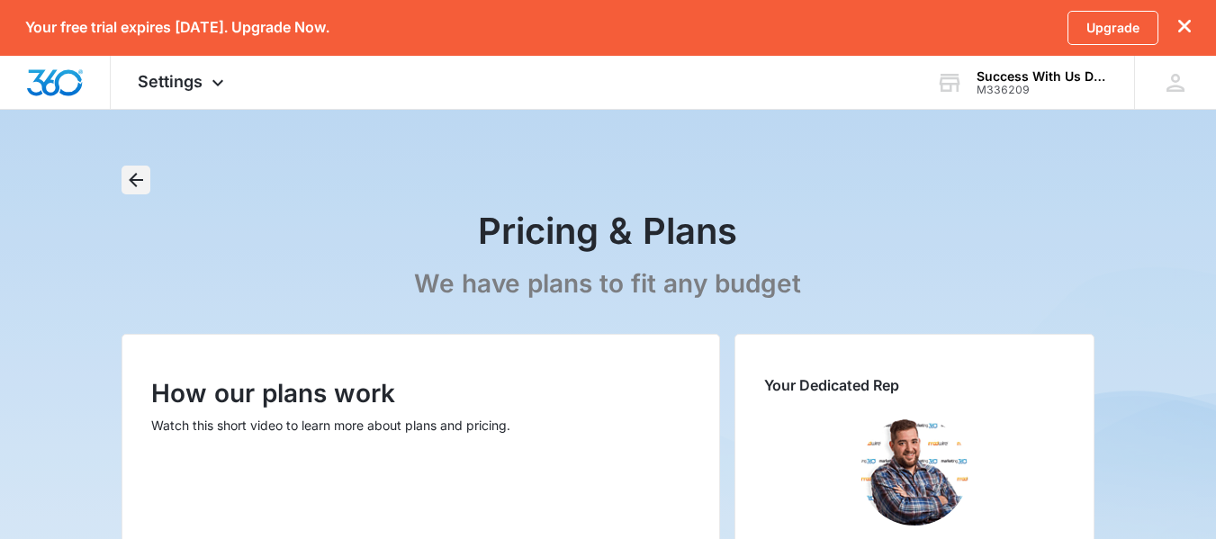
click at [135, 174] on icon "Back" at bounding box center [136, 180] width 22 height 22
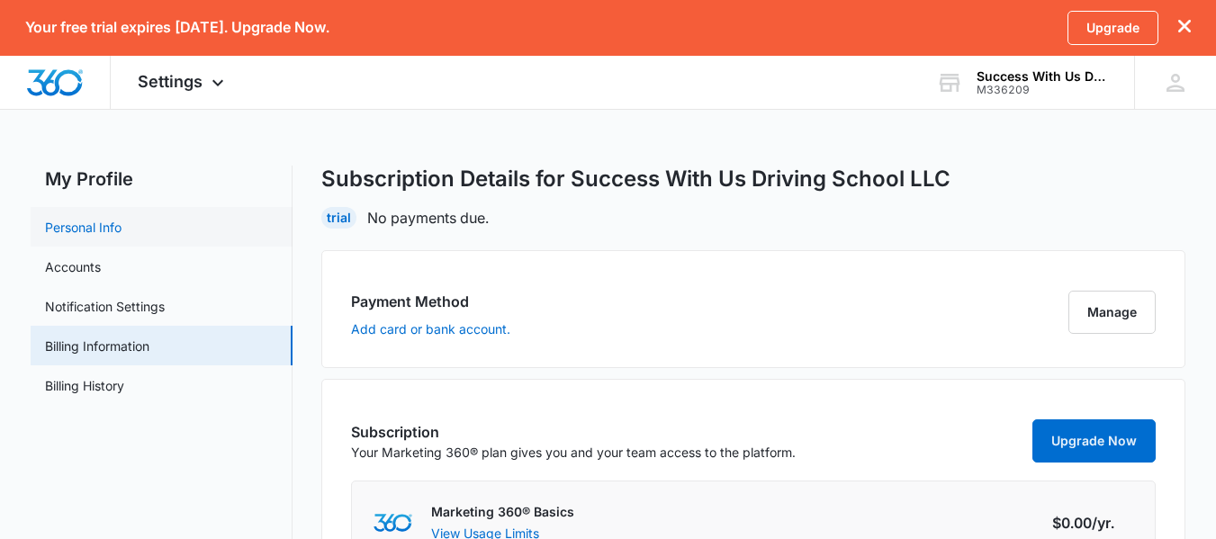
click at [77, 222] on link "Personal Info" at bounding box center [83, 227] width 77 height 19
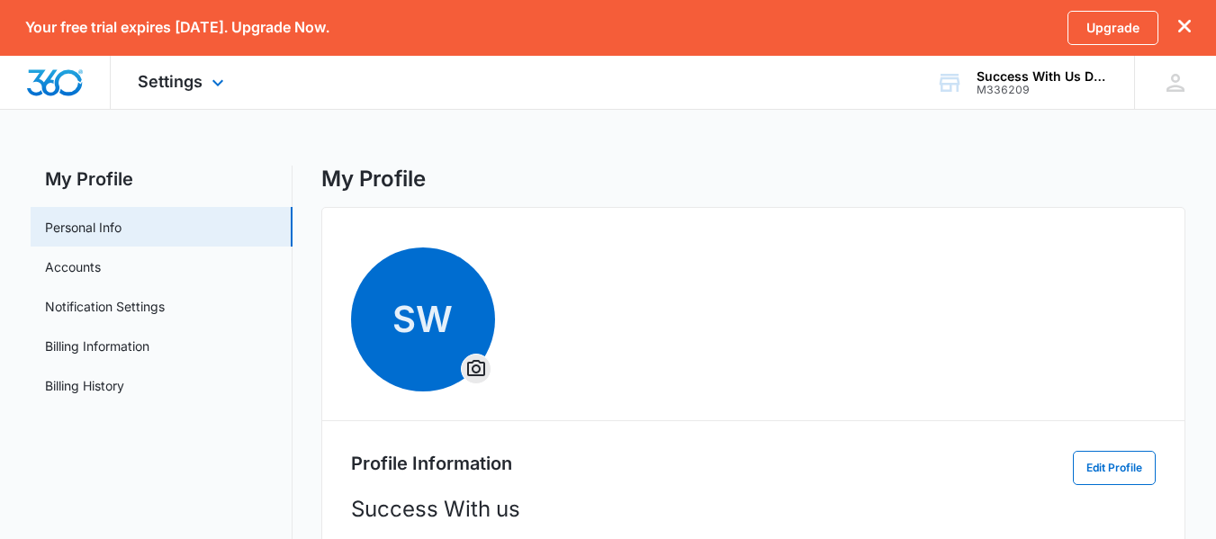
click at [176, 99] on div "Settings Apps Reputation Websites Forms CRM Email Shop Payments POS Ads Intelli…" at bounding box center [183, 82] width 145 height 53
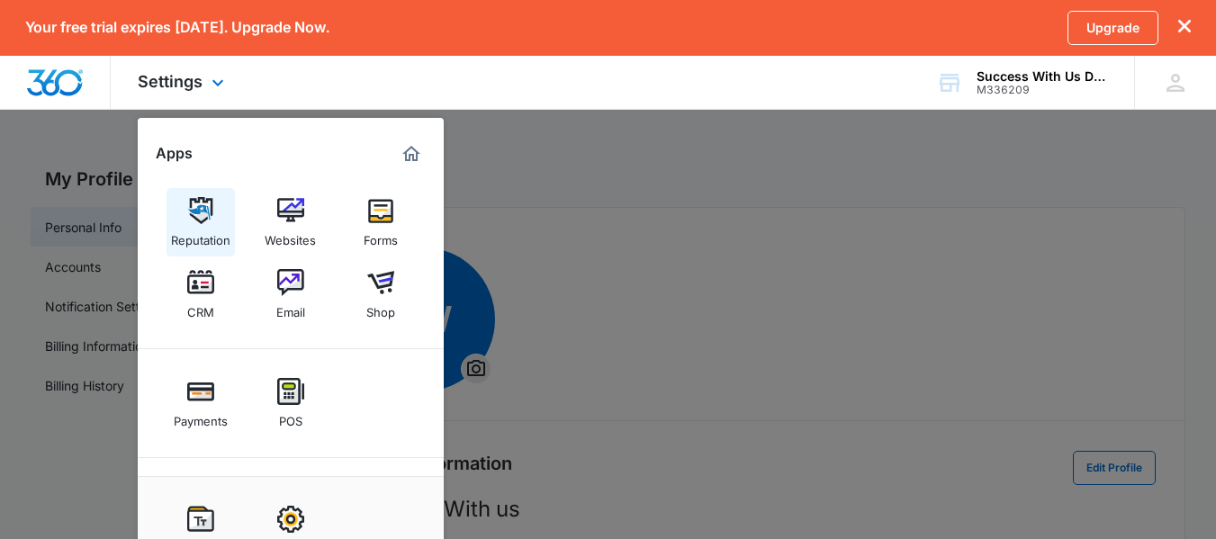
click at [197, 211] on img at bounding box center [200, 210] width 27 height 27
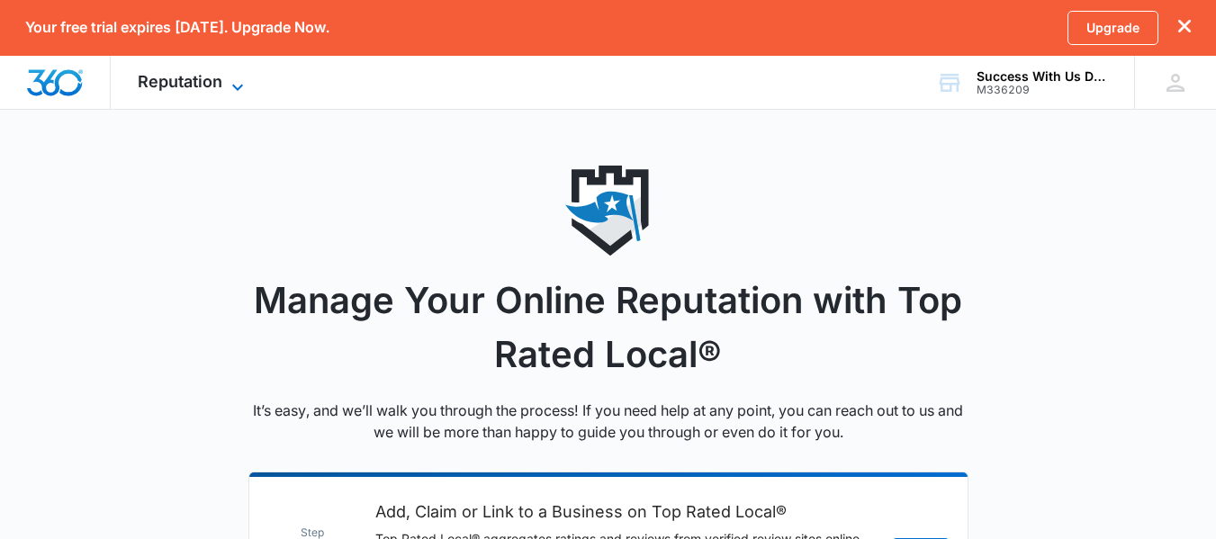
click at [189, 90] on span "Reputation" at bounding box center [180, 81] width 85 height 19
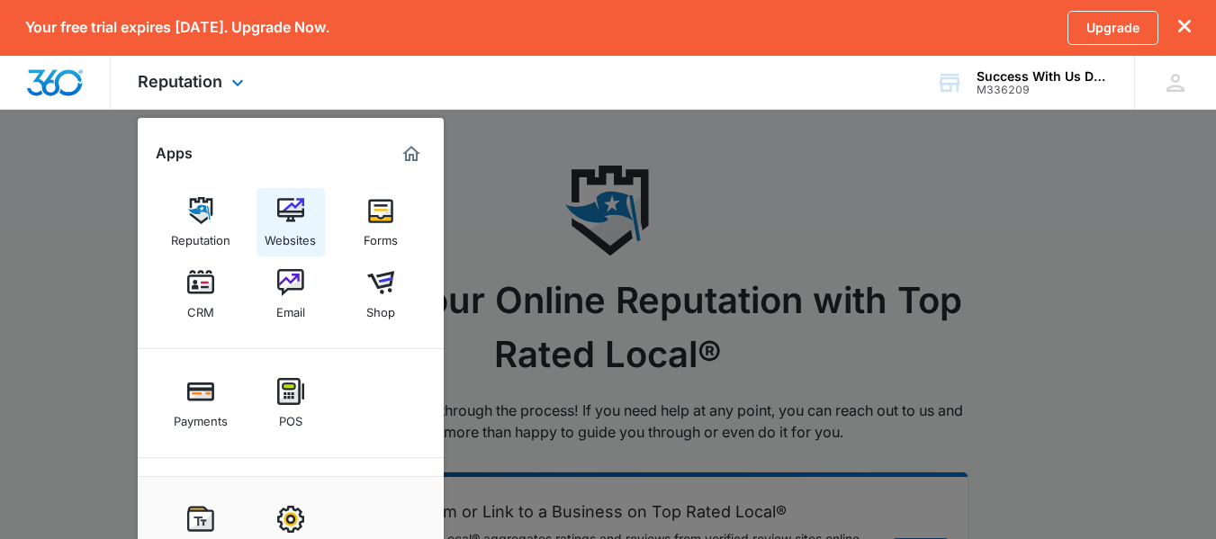
click at [281, 235] on div "Websites" at bounding box center [290, 235] width 51 height 23
